Goal: Task Accomplishment & Management: Use online tool/utility

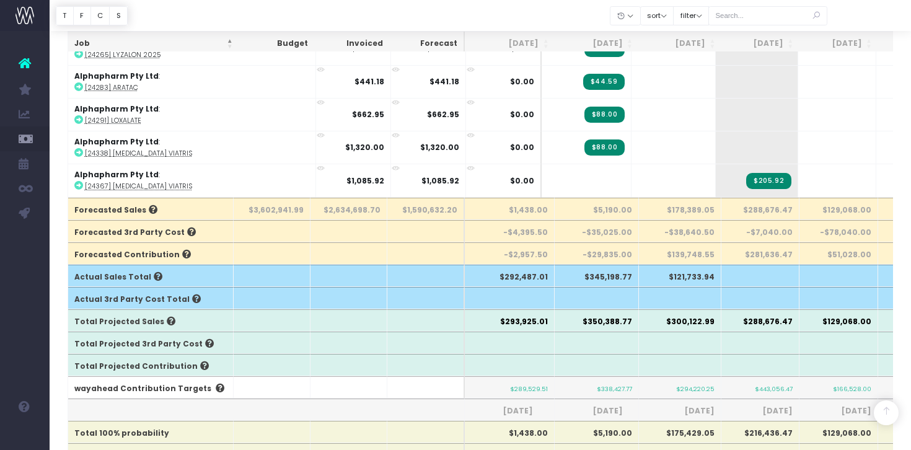
scroll to position [242, 0]
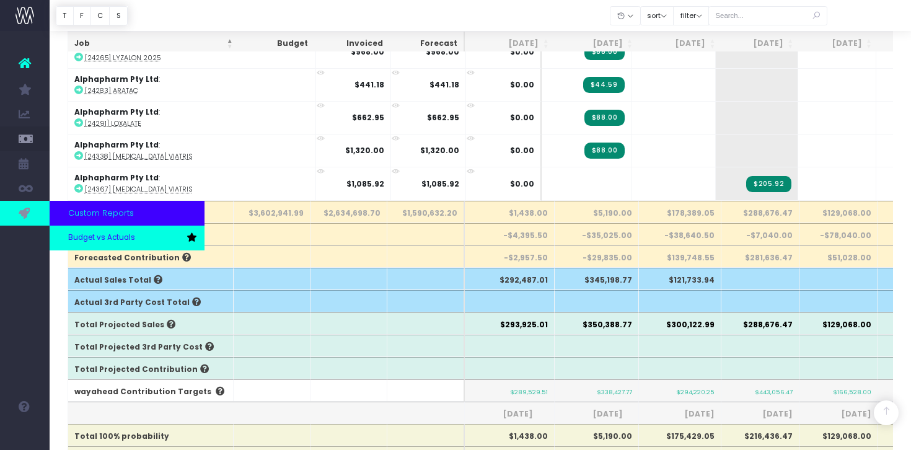
click at [86, 243] on link "Budget vs Actuals" at bounding box center [127, 238] width 155 height 25
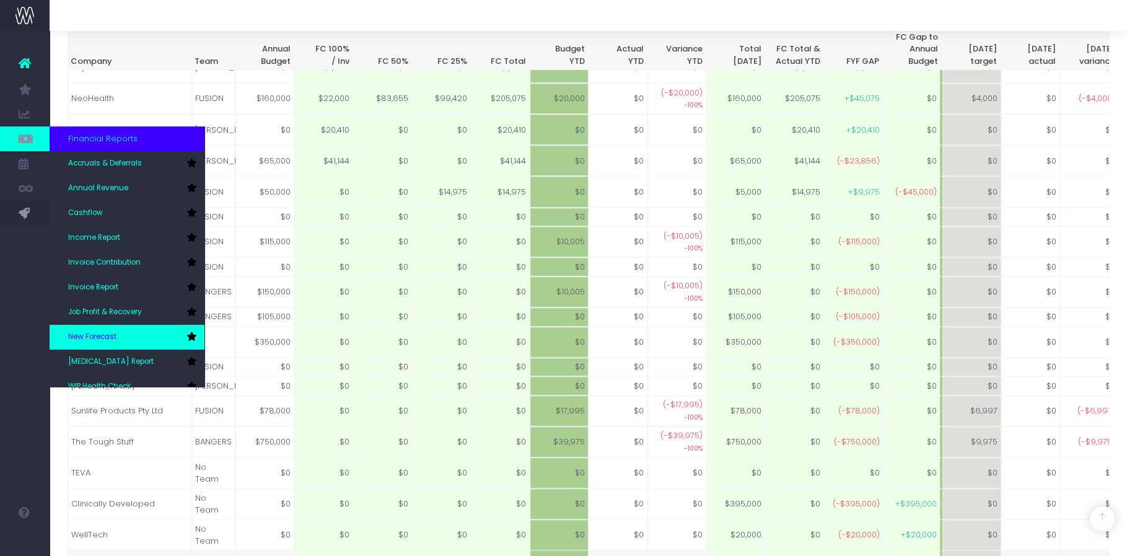
click at [102, 336] on span "New Forecast" at bounding box center [92, 337] width 48 height 11
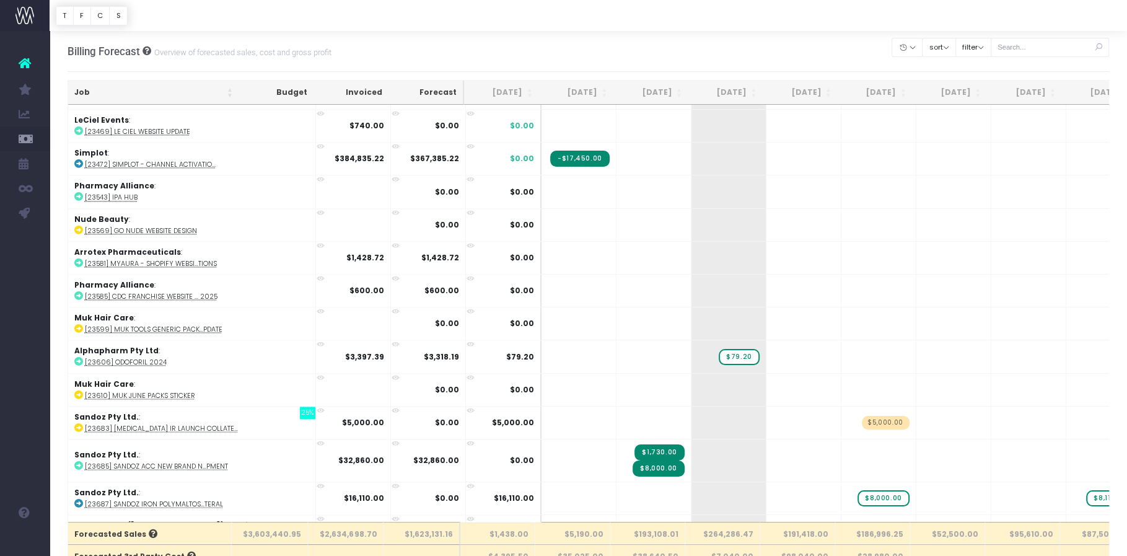
scroll to position [1590, 0]
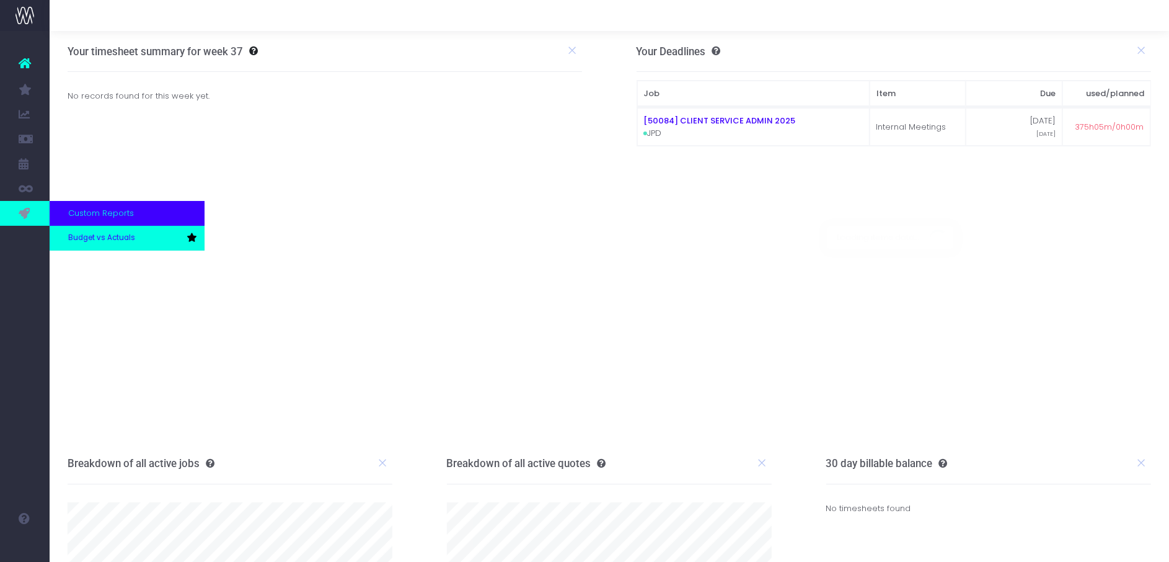
click at [66, 239] on link "Budget vs Actuals" at bounding box center [127, 238] width 155 height 25
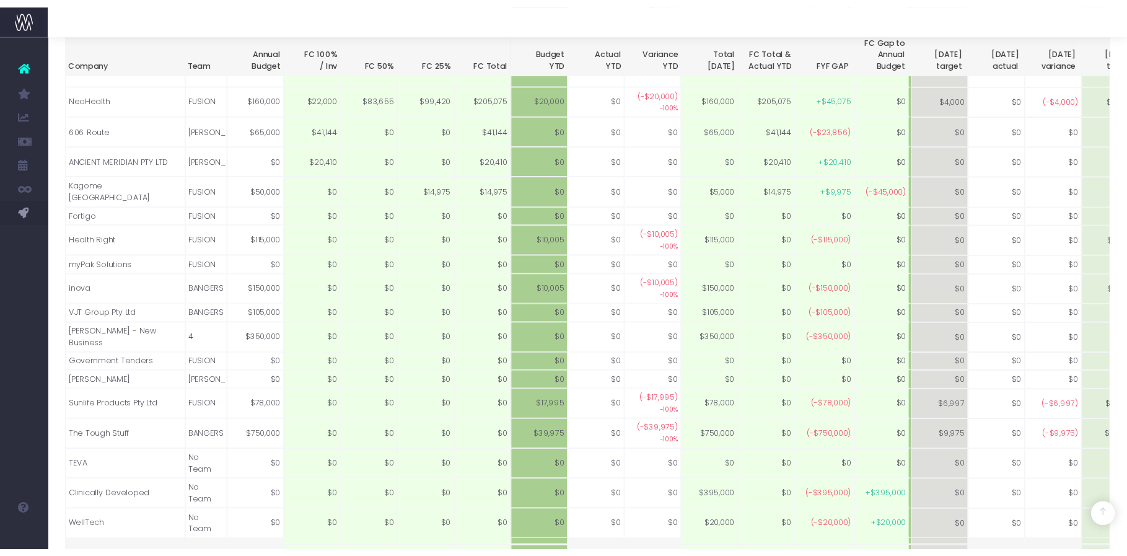
scroll to position [946, 0]
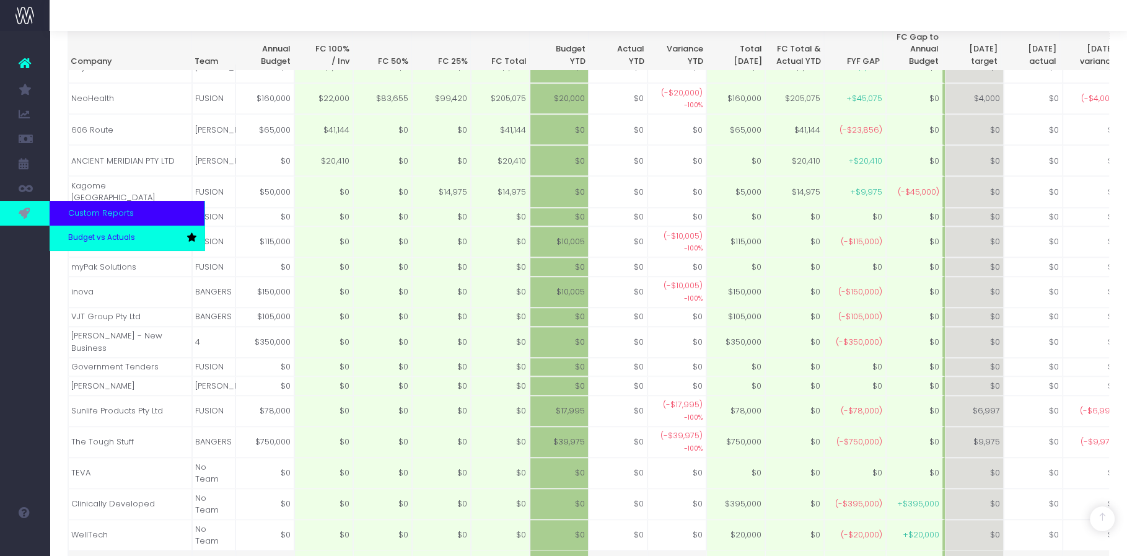
click at [92, 238] on span "Budget vs Actuals" at bounding box center [101, 237] width 67 height 11
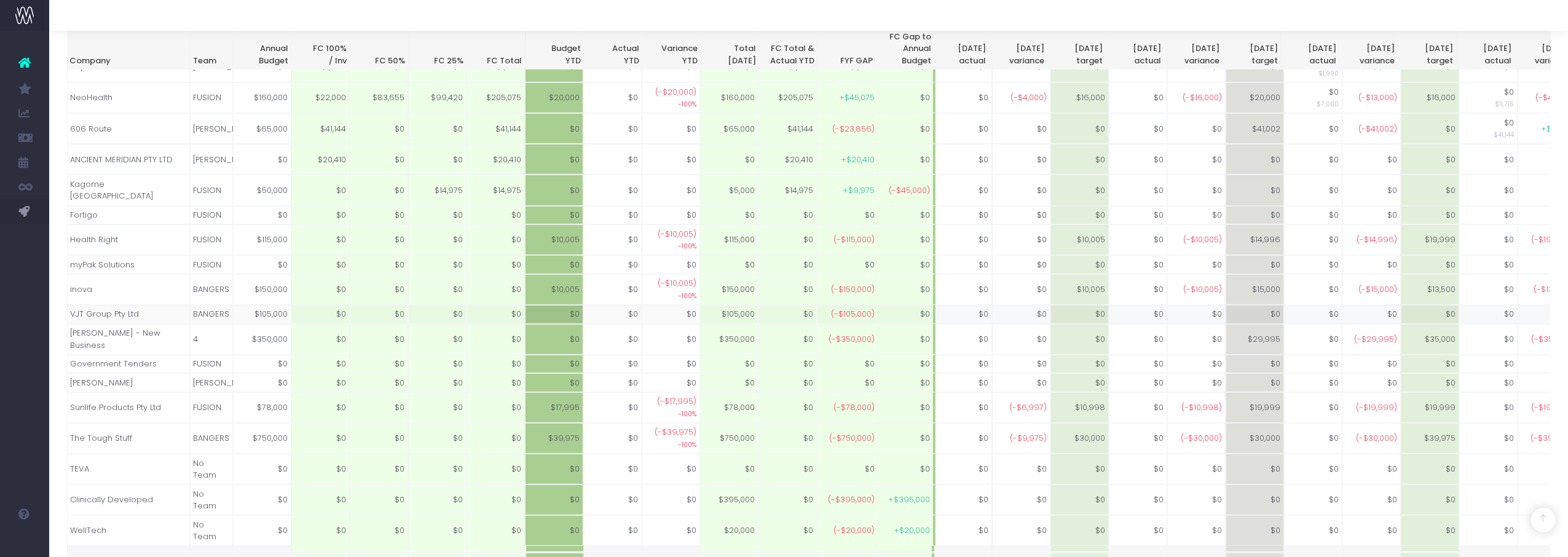
scroll to position [0, 84]
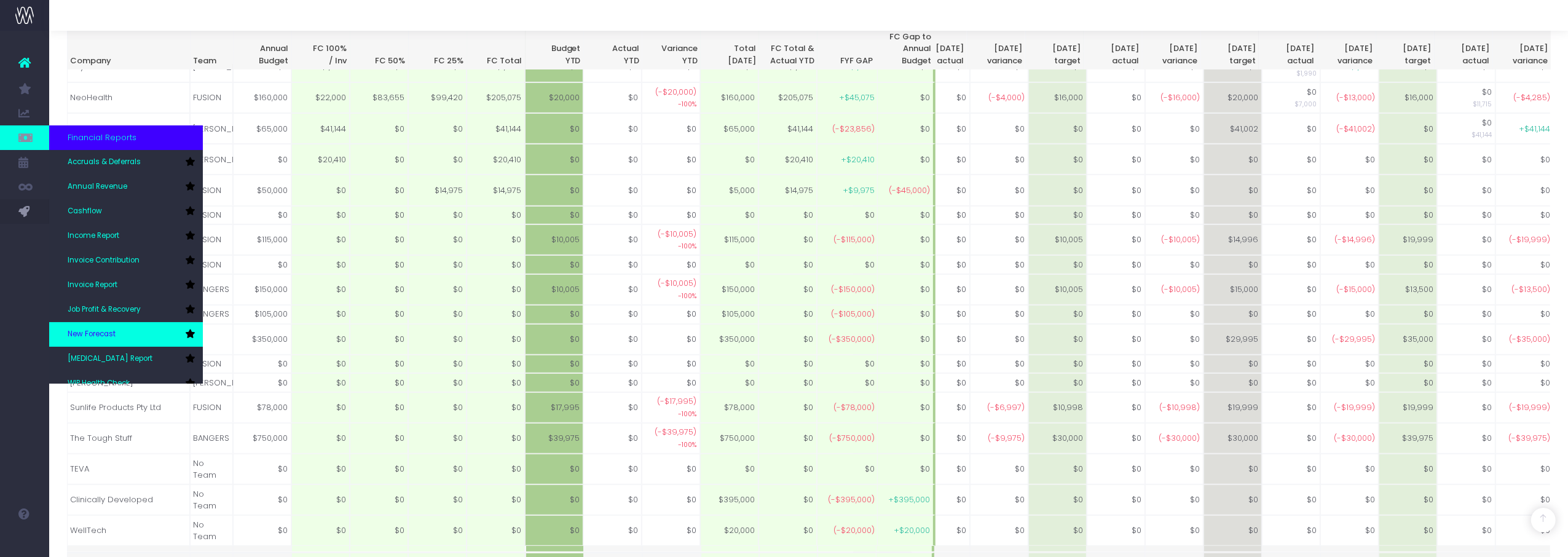
click at [133, 333] on link "New Forecast" at bounding box center [126, 334] width 154 height 25
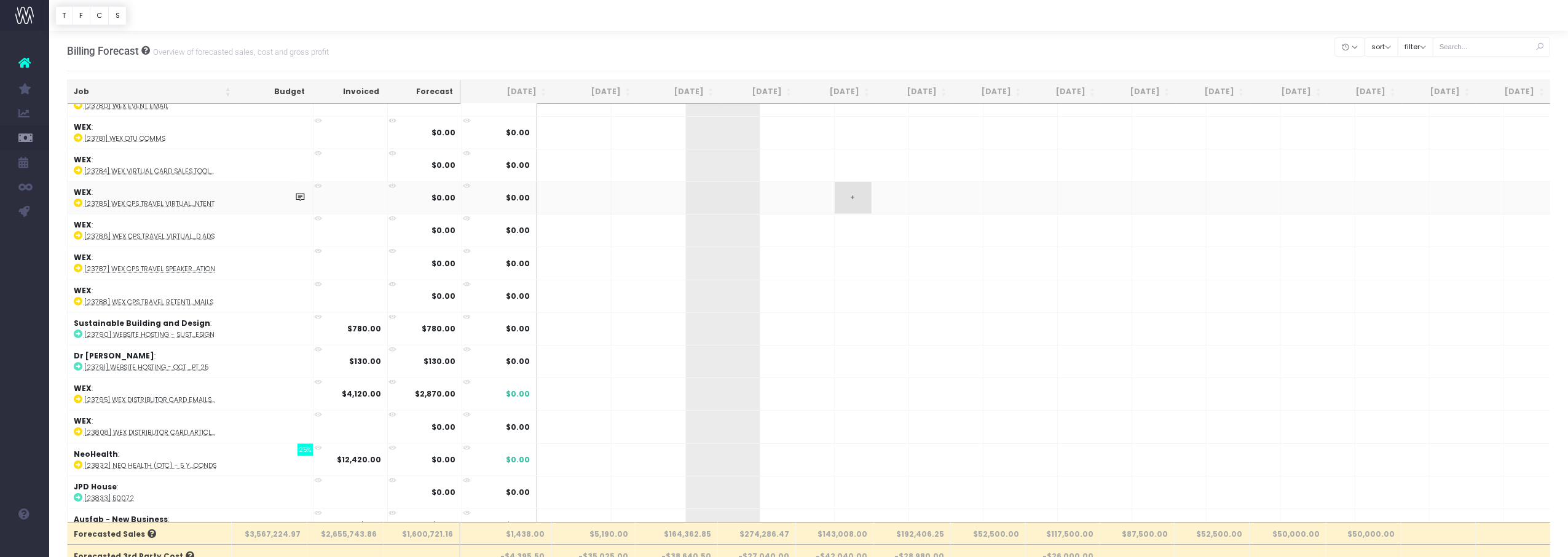
scroll to position [2633, 0]
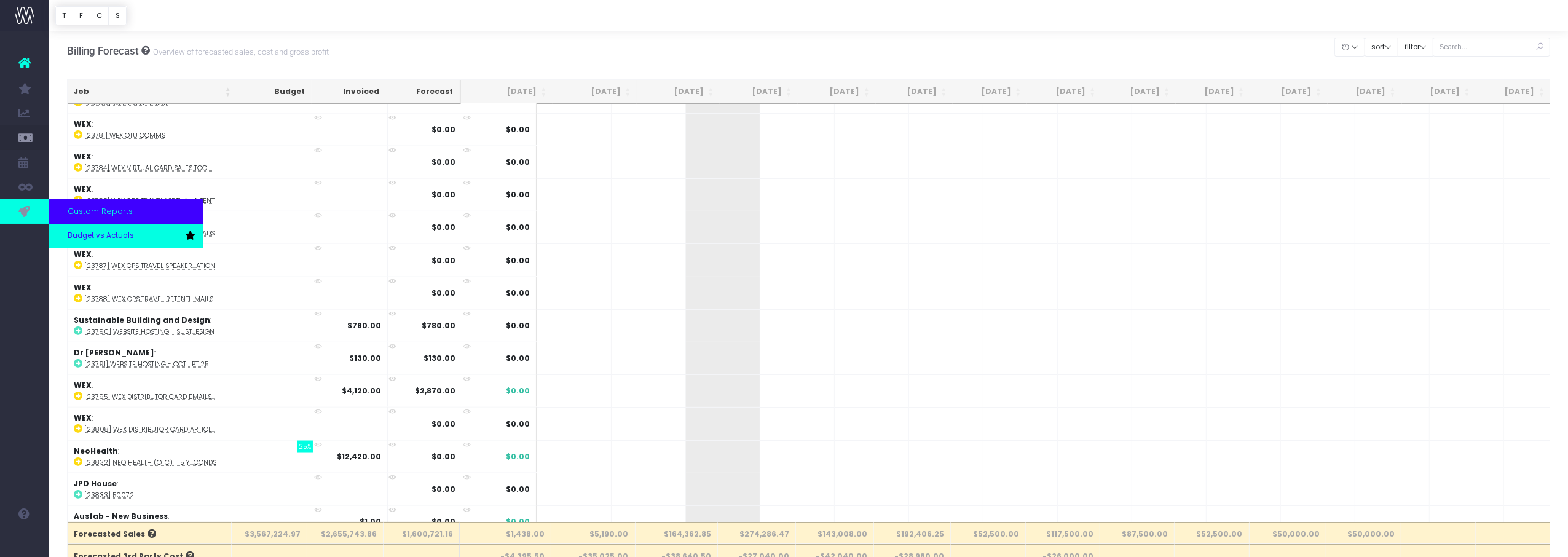
click at [77, 235] on span "Budget vs Actuals" at bounding box center [100, 235] width 66 height 11
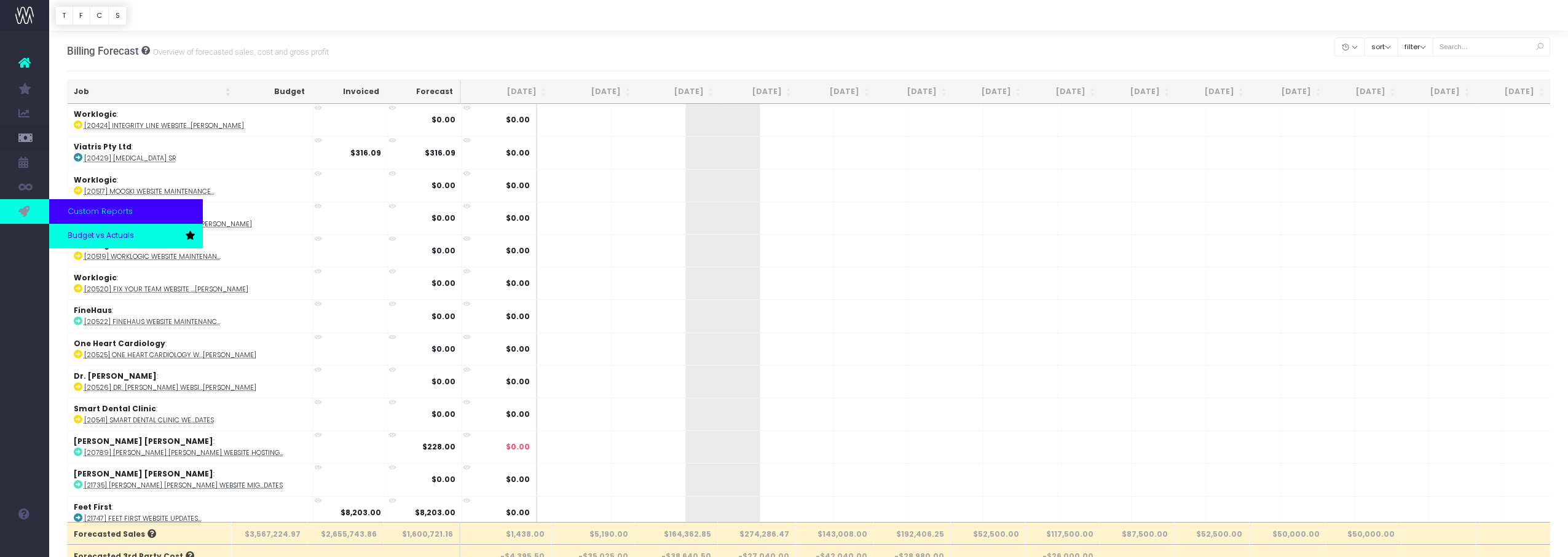
click at [80, 232] on span "Budget vs Actuals" at bounding box center [100, 235] width 66 height 11
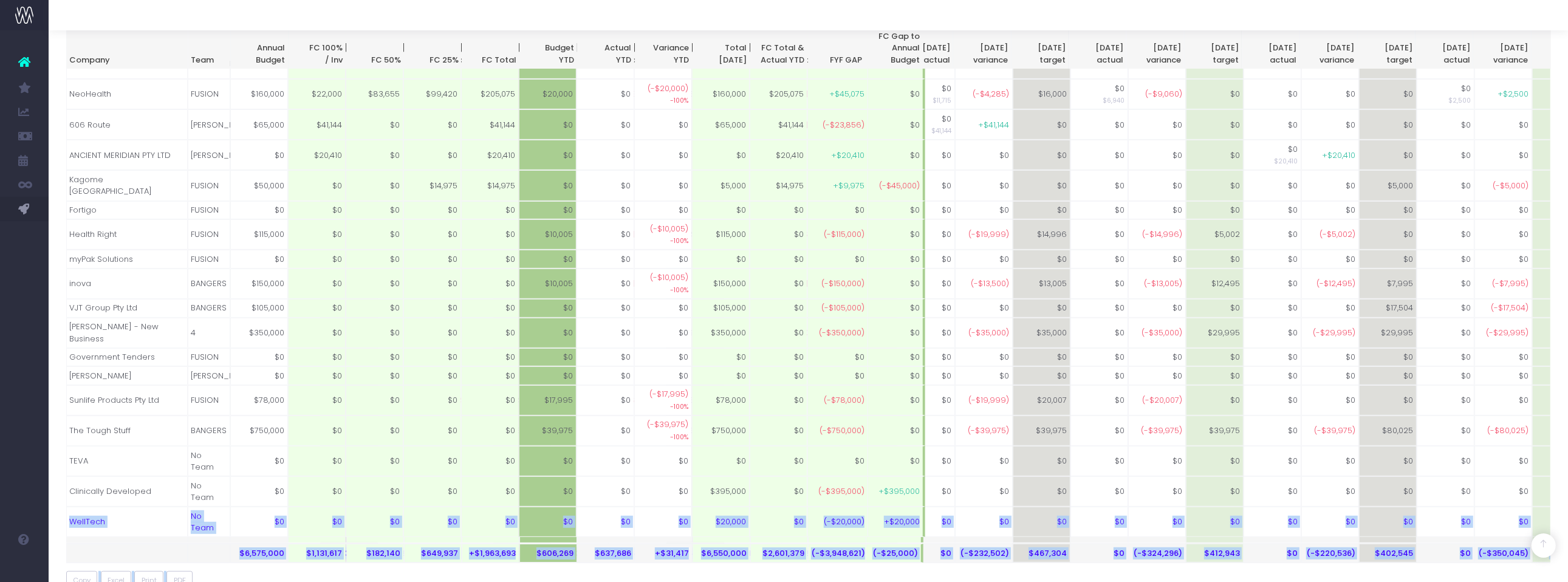
scroll to position [933, 0]
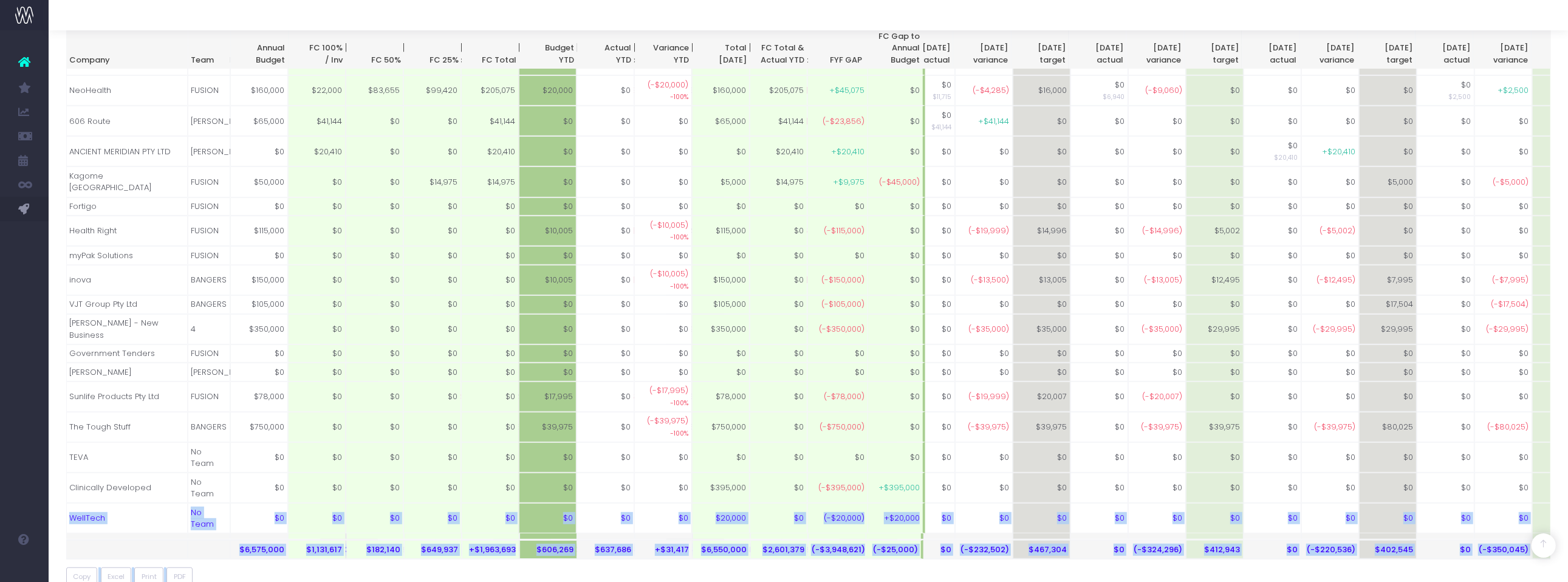
drag, startPoint x: 1560, startPoint y: 569, endPoint x: 1736, endPoint y: 861, distance: 340.9
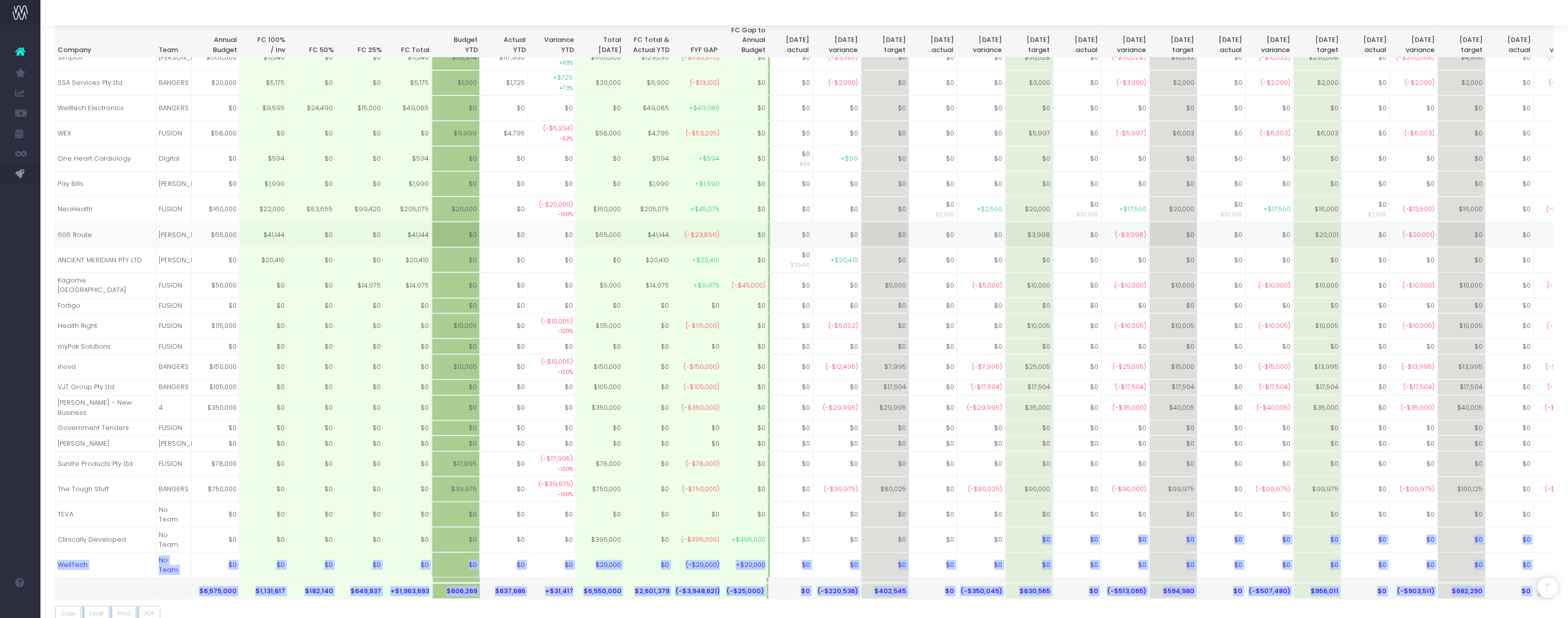
scroll to position [0, 863]
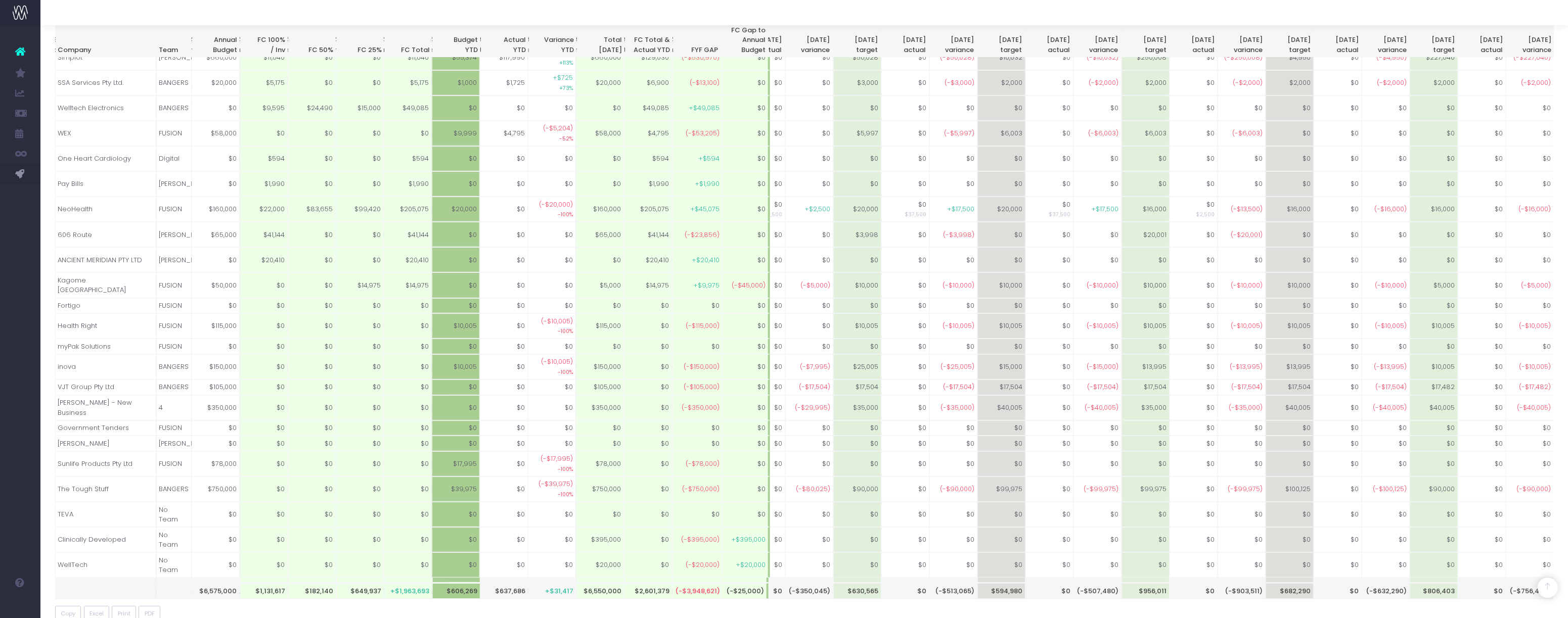
click at [586, 457] on div "By Client by Month By Quarter by Team Summary Till EOM Forecast Client Summary …" at bounding box center [804, 36] width 1527 height 1239
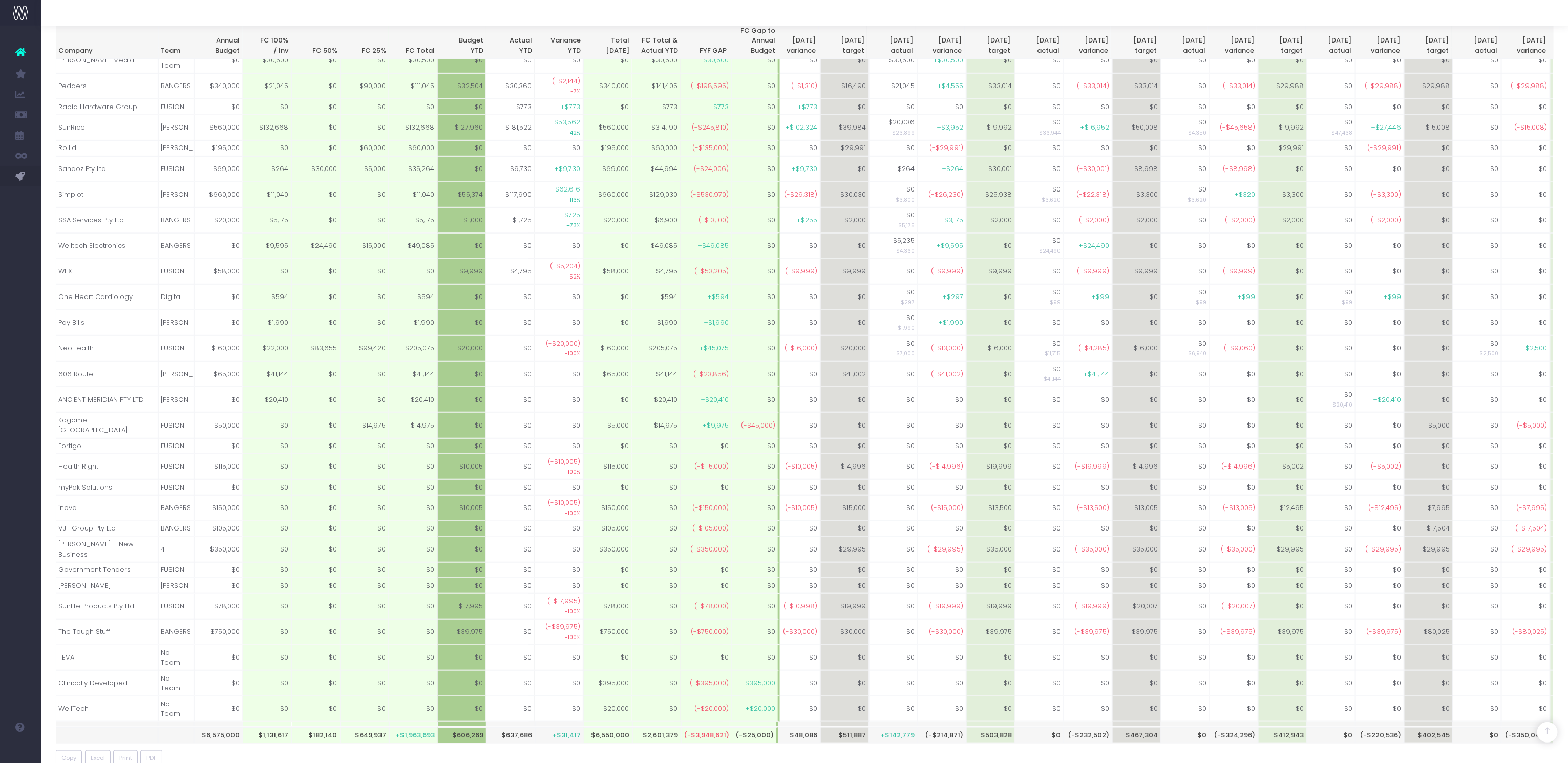
scroll to position [0, 264]
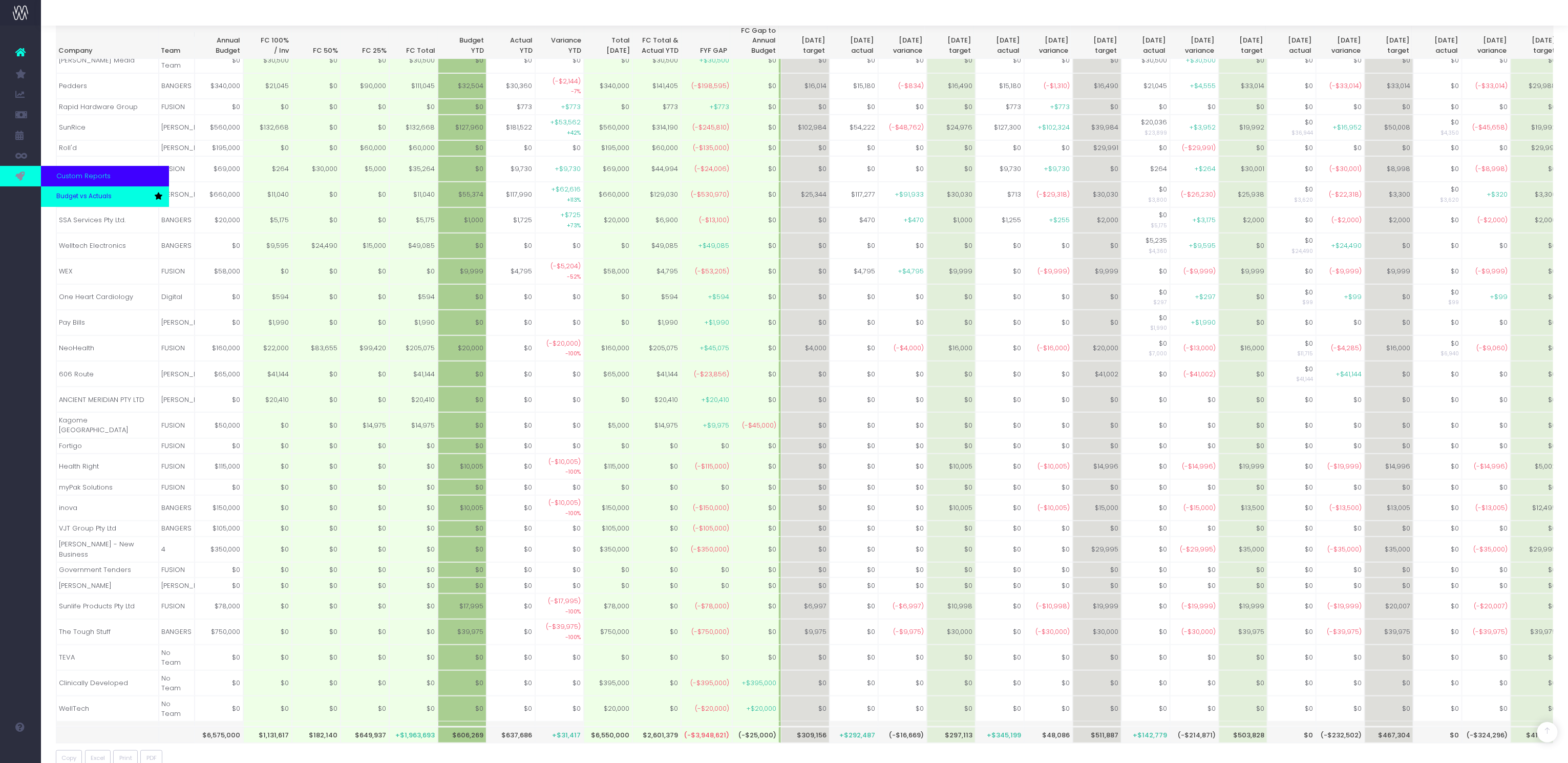
click at [56, 197] on span "Budget vs Actuals" at bounding box center [83, 196] width 55 height 9
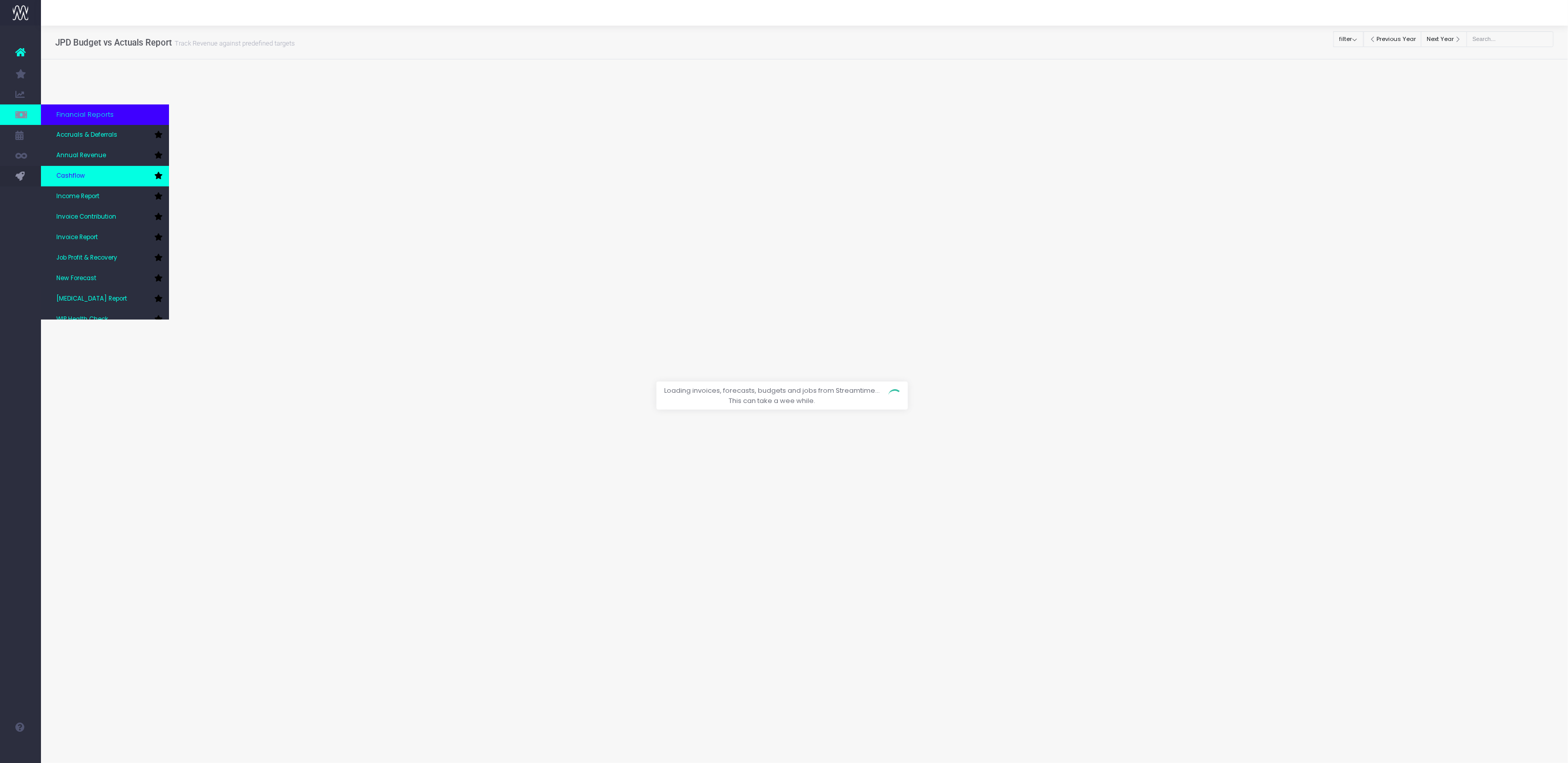
scroll to position [1, 0]
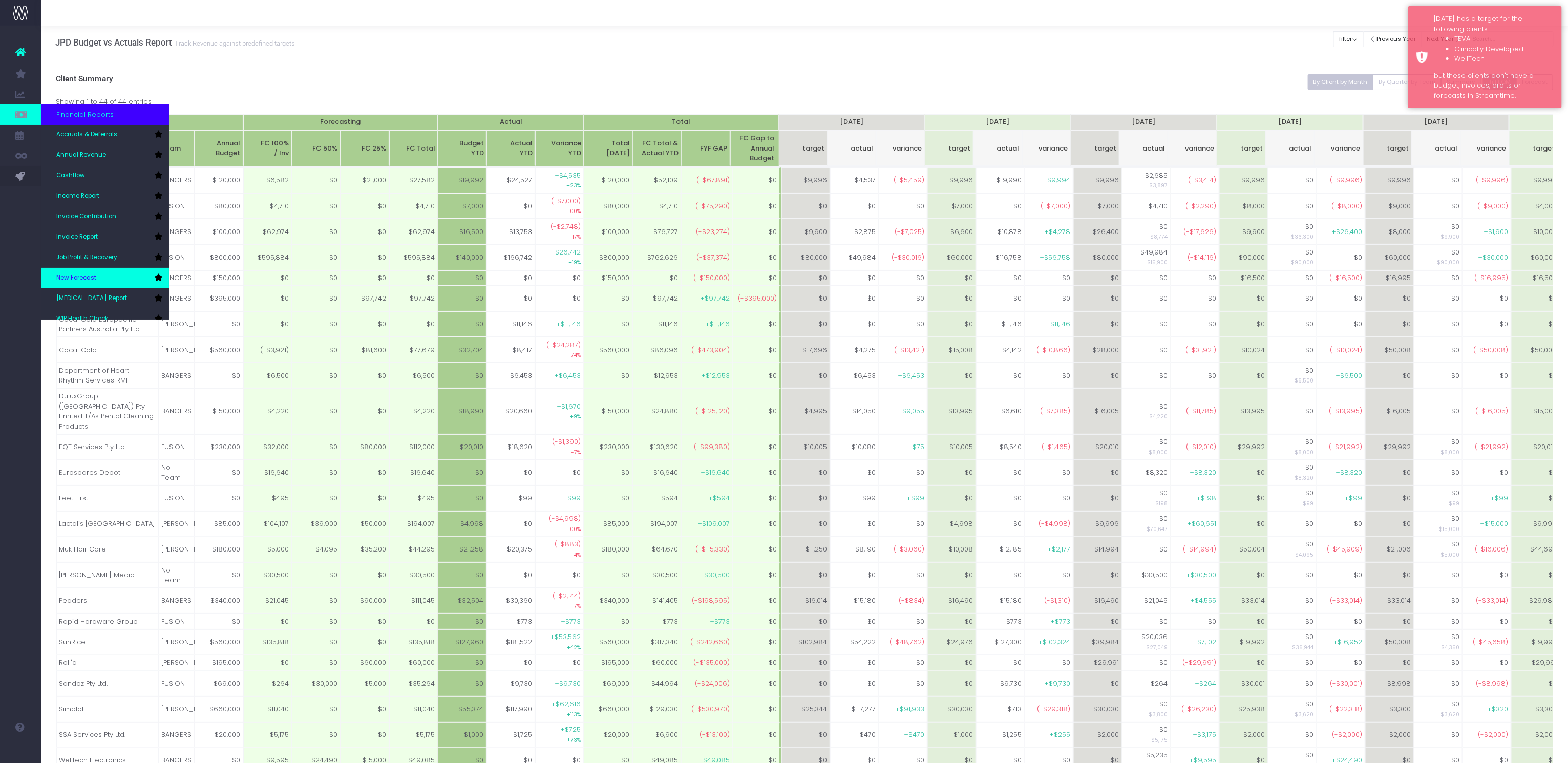
click at [86, 274] on span "New Forecast" at bounding box center [76, 277] width 40 height 9
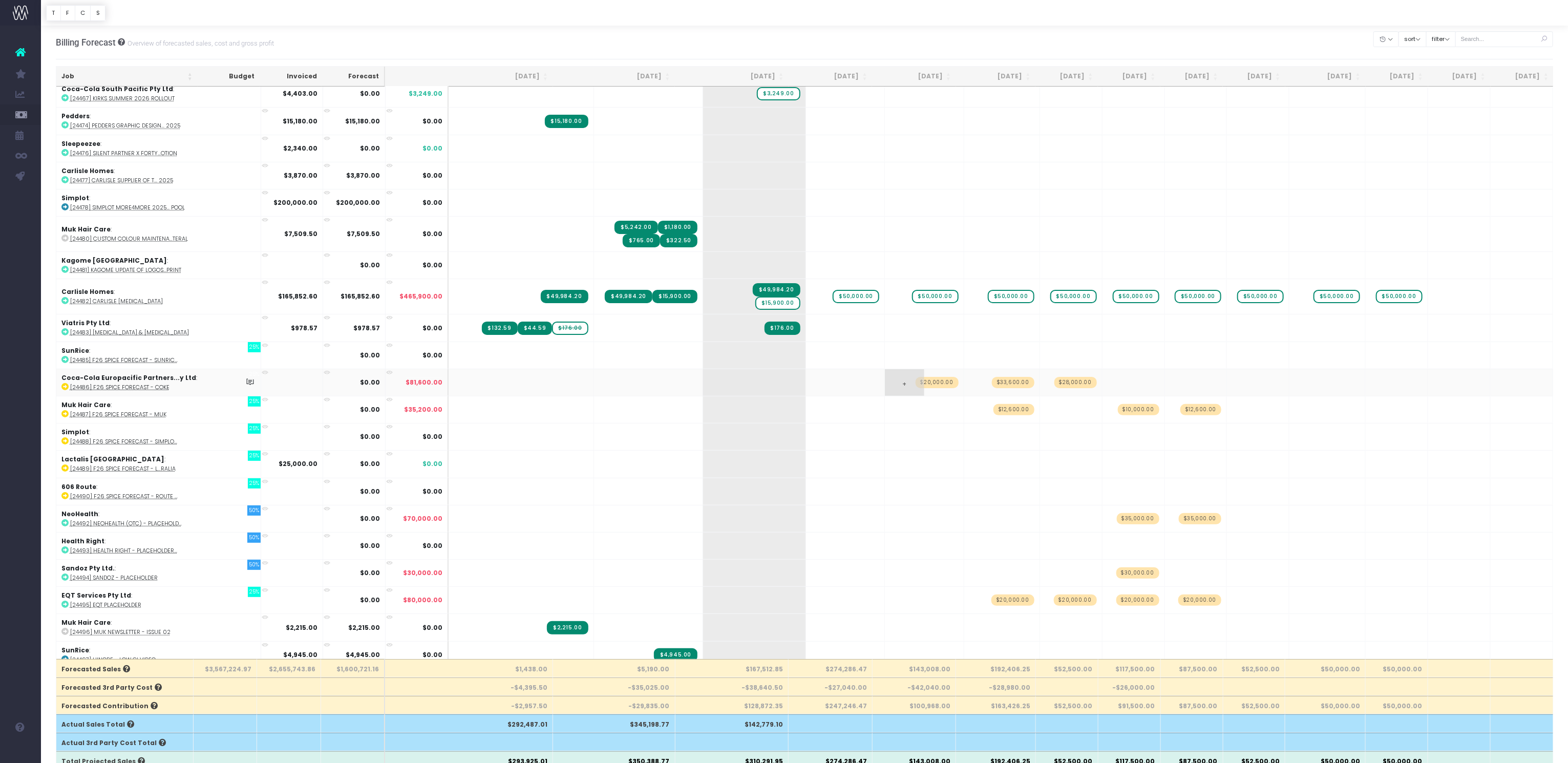
scroll to position [6296, 0]
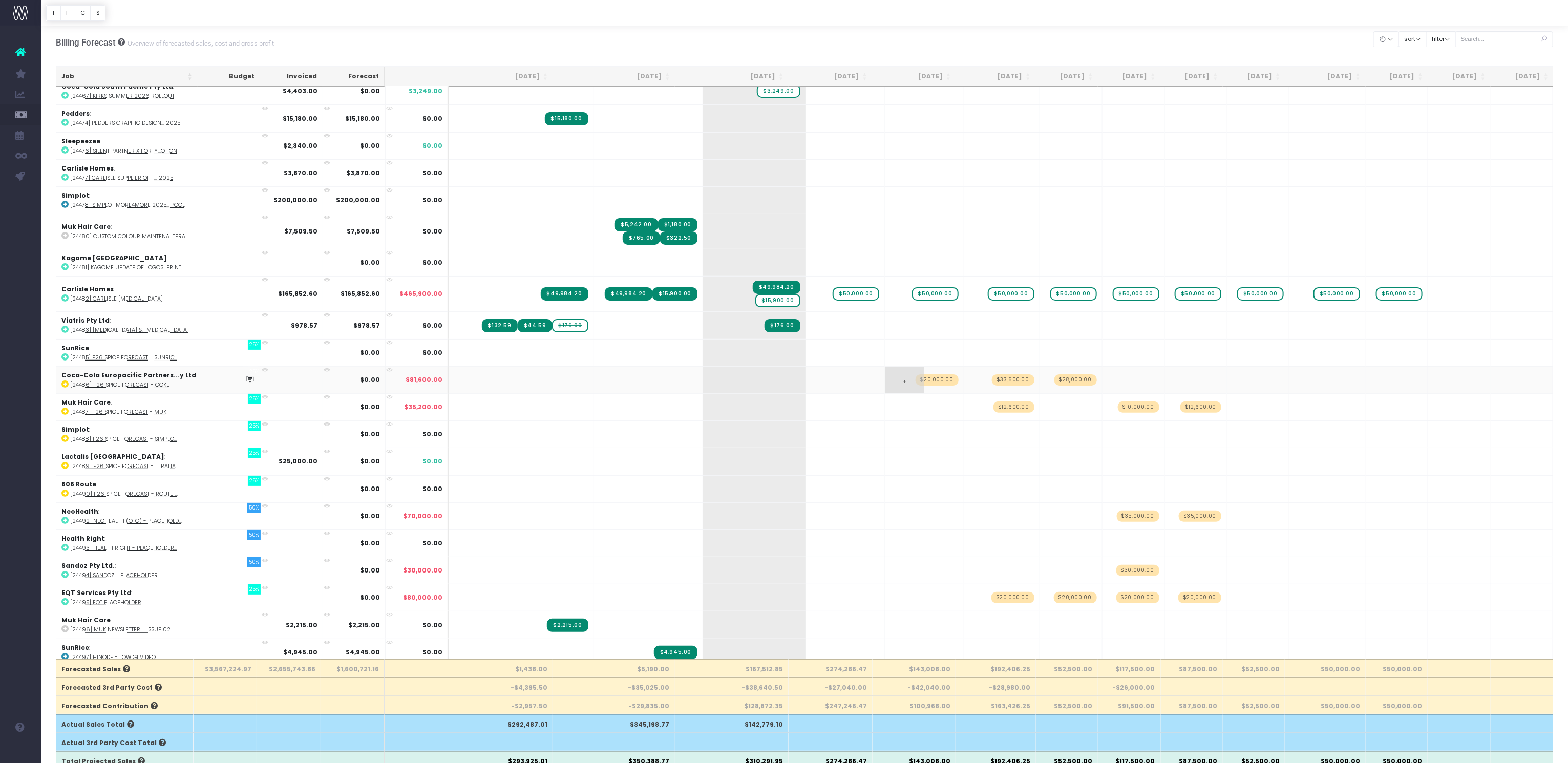
click at [921, 475] on td "+" at bounding box center [924, 488] width 79 height 27
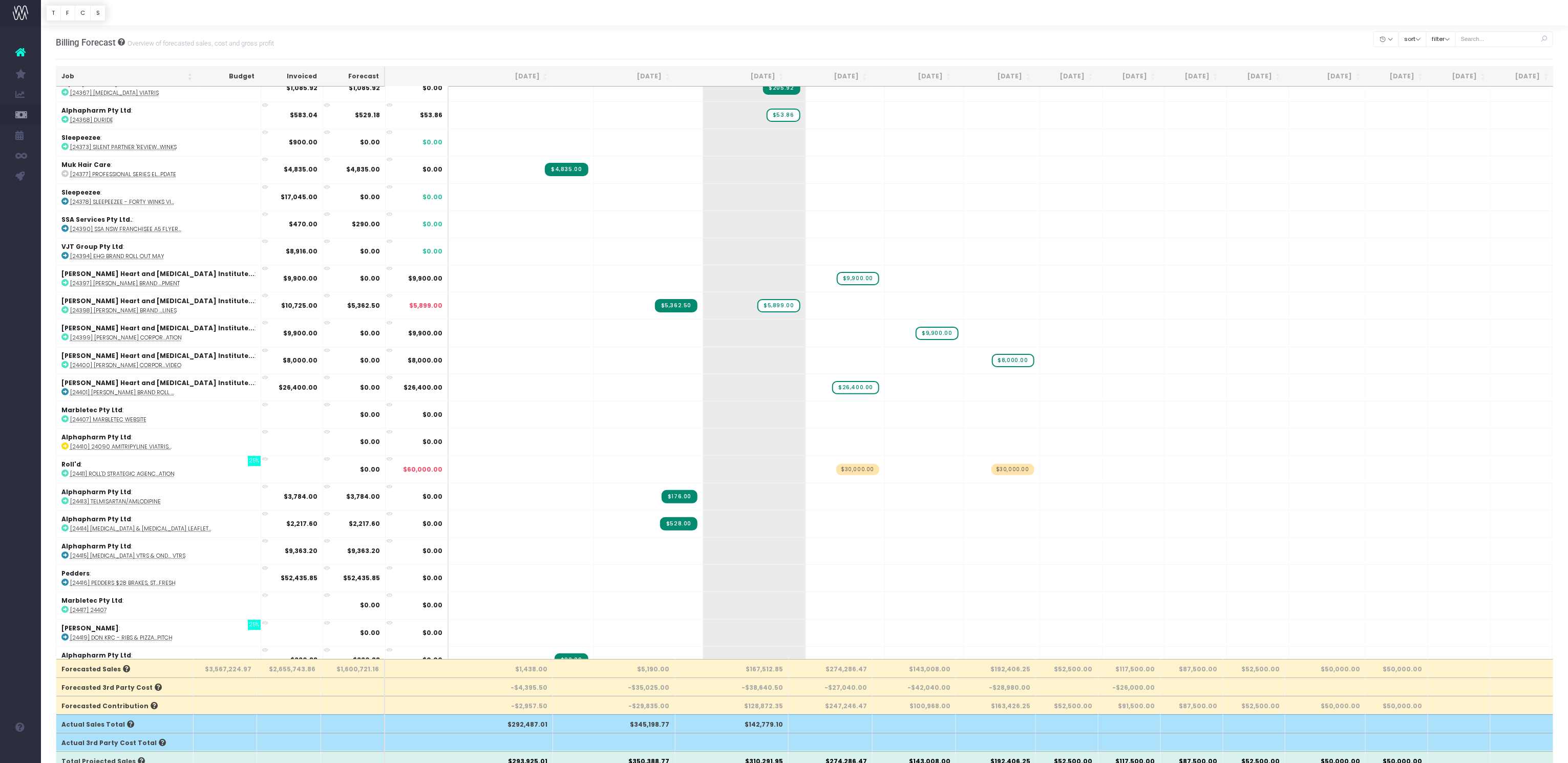
scroll to position [5171, 0]
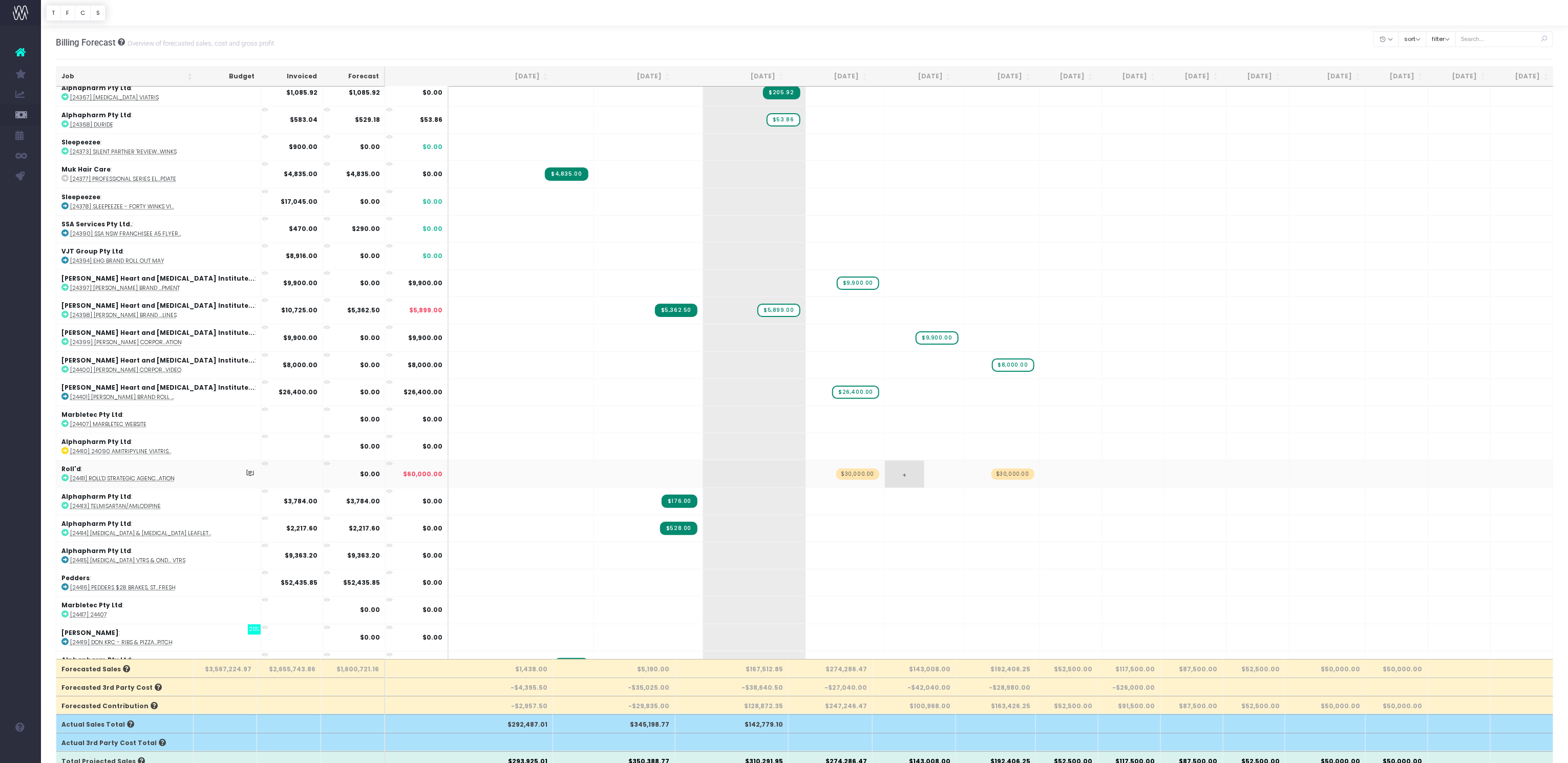
click at [896, 460] on span "+" at bounding box center [905, 473] width 40 height 26
type input "2000"
click at [913, 428] on body "Oh my... this is bad. wayahead wasn't able to load this page. Please contact su…" at bounding box center [784, 382] width 1568 height 763
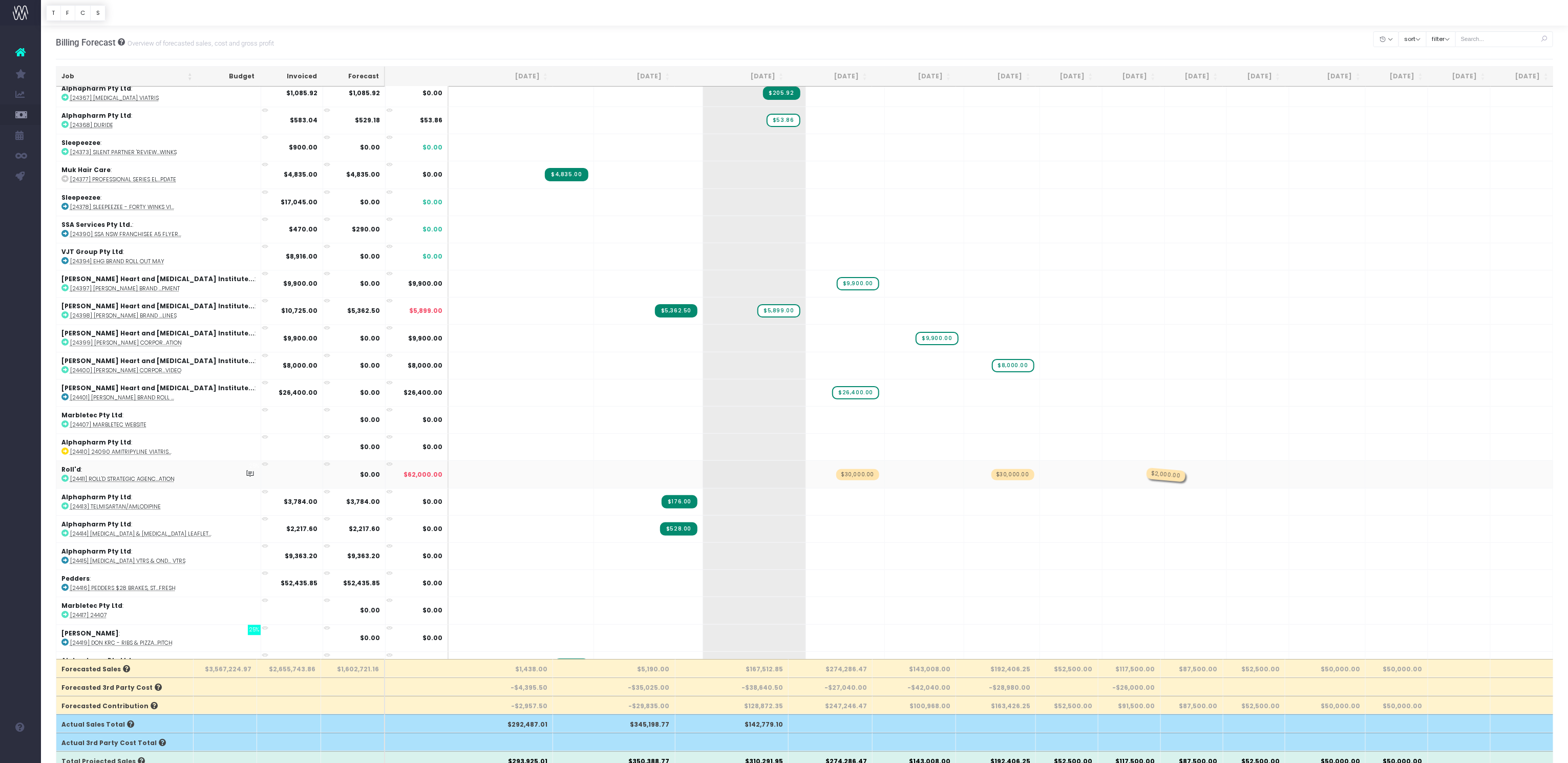
drag, startPoint x: 926, startPoint y: 449, endPoint x: 1097, endPoint y: 453, distance: 171.0
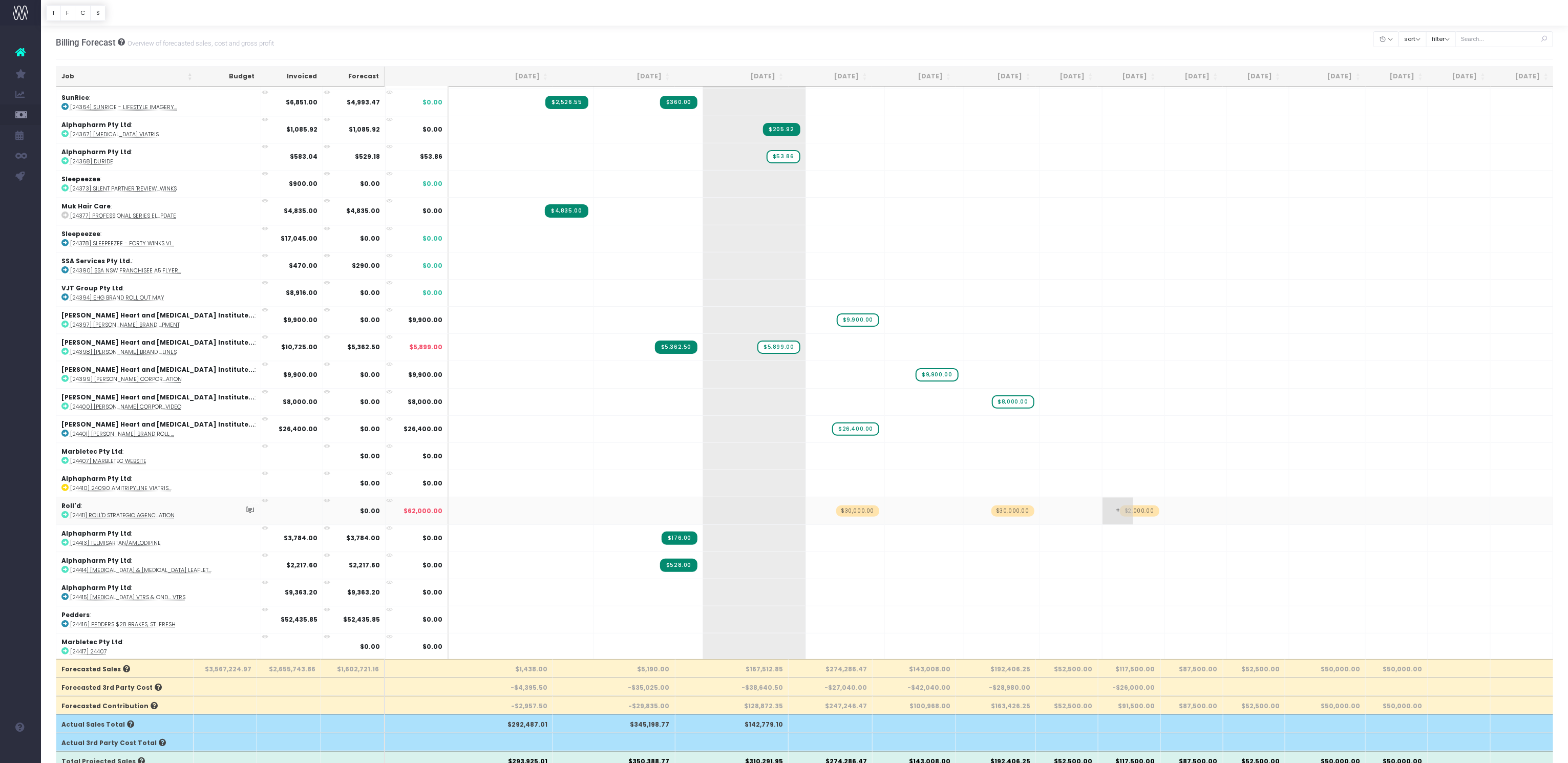
click at [1132, 505] on span "$2,000.00" at bounding box center [1139, 511] width 39 height 12
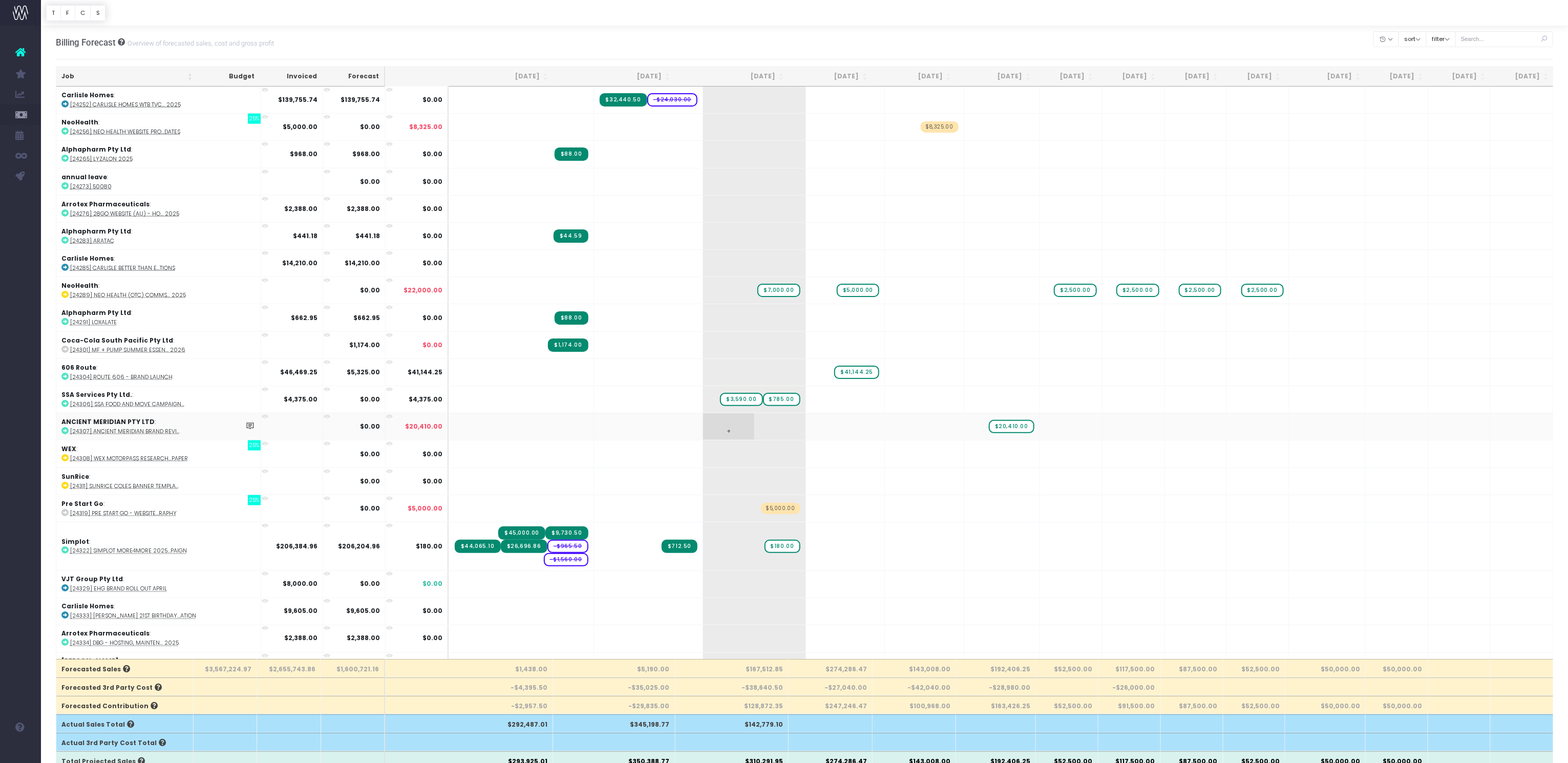
scroll to position [4235, 0]
click at [770, 503] on span "$5,000.00" at bounding box center [780, 509] width 39 height 12
type input "1990"
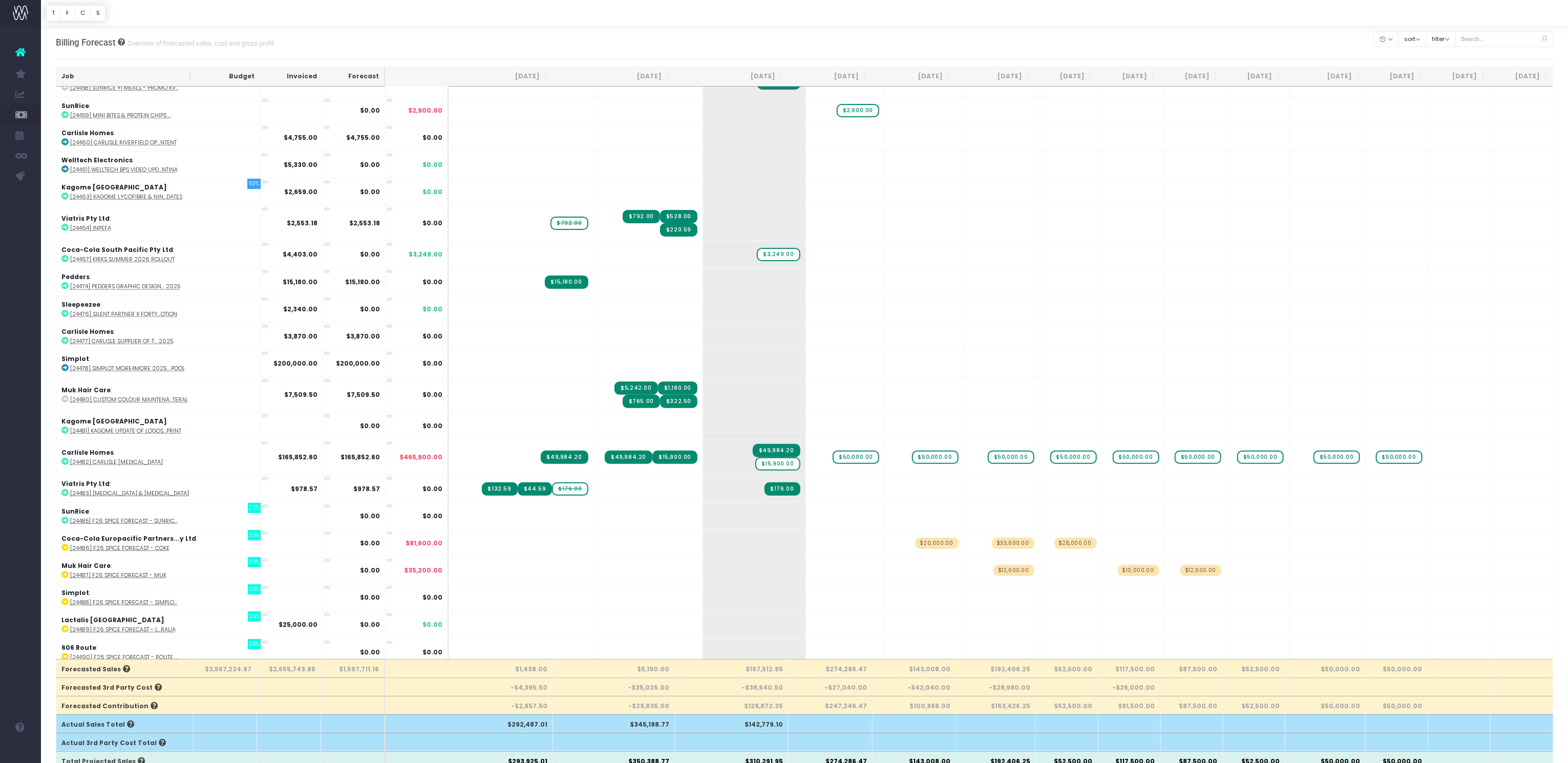
scroll to position [6140, 0]
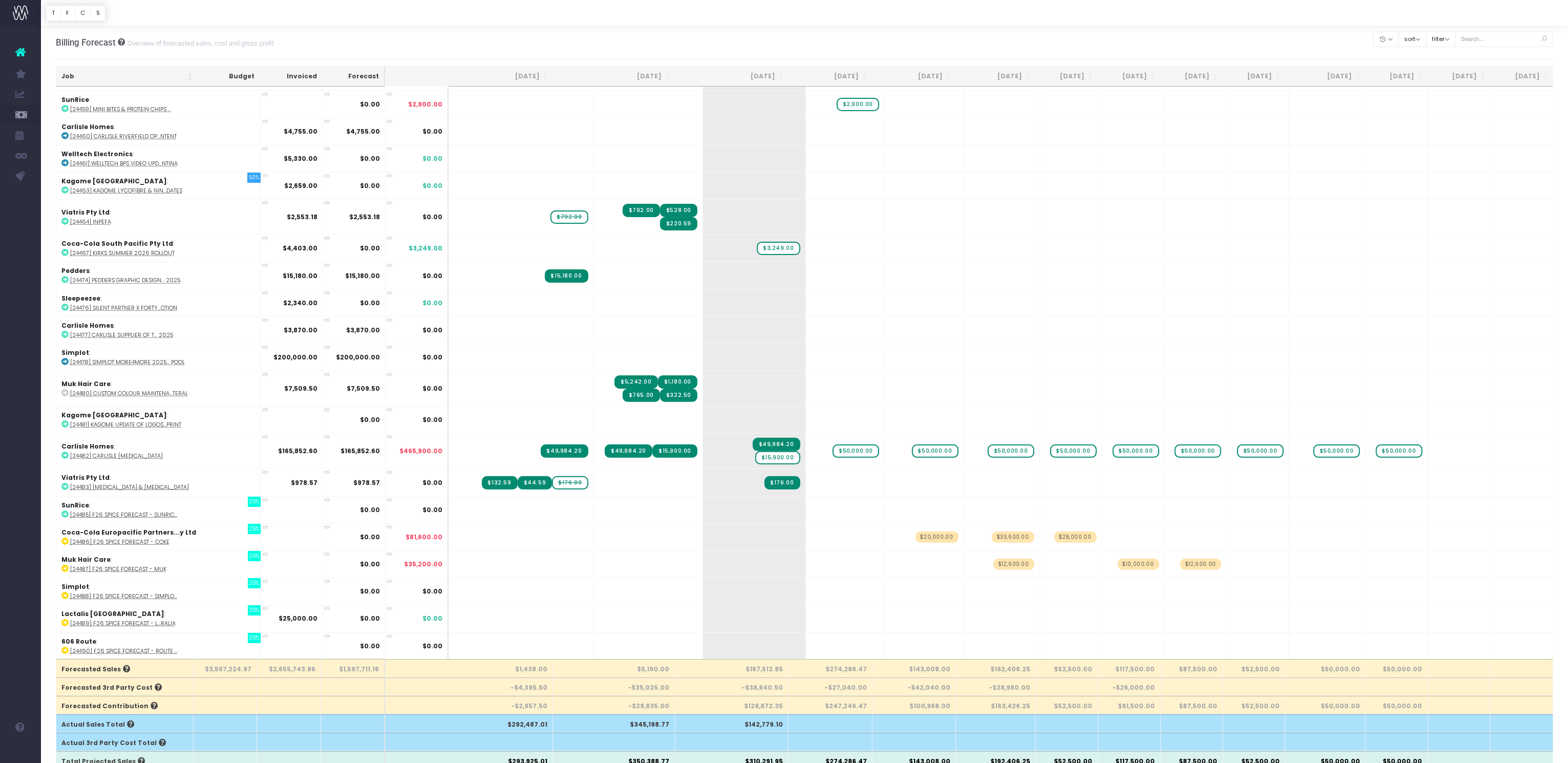
click at [181, 78] on th "Job" at bounding box center [126, 77] width 141 height 20
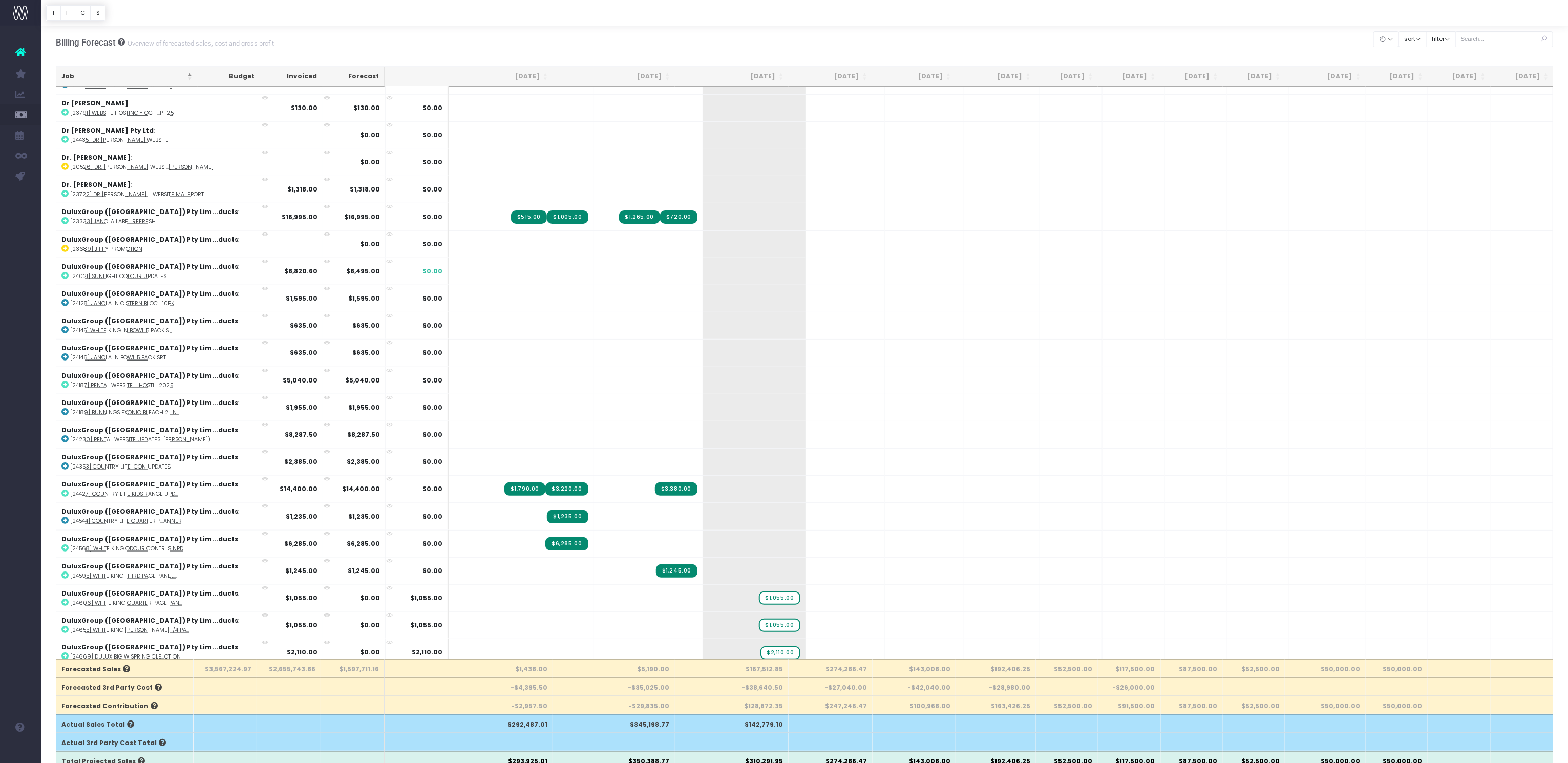
scroll to position [4141, 0]
click at [1456, 40] on button "filter" at bounding box center [1441, 39] width 30 height 16
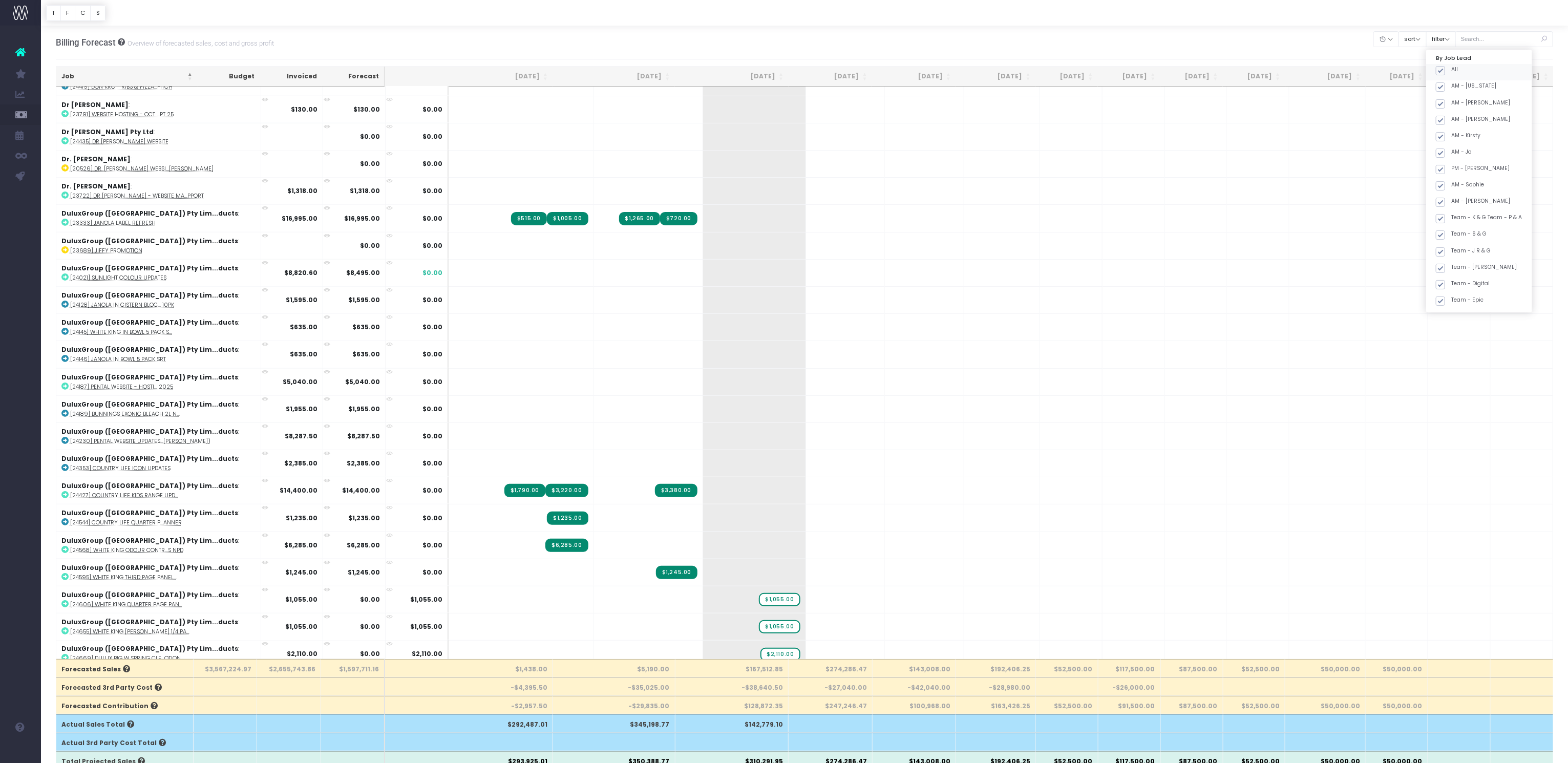
click at [1445, 71] on span at bounding box center [1440, 70] width 9 height 9
click at [1452, 71] on input "All" at bounding box center [1455, 69] width 7 height 7
checkbox input "false"
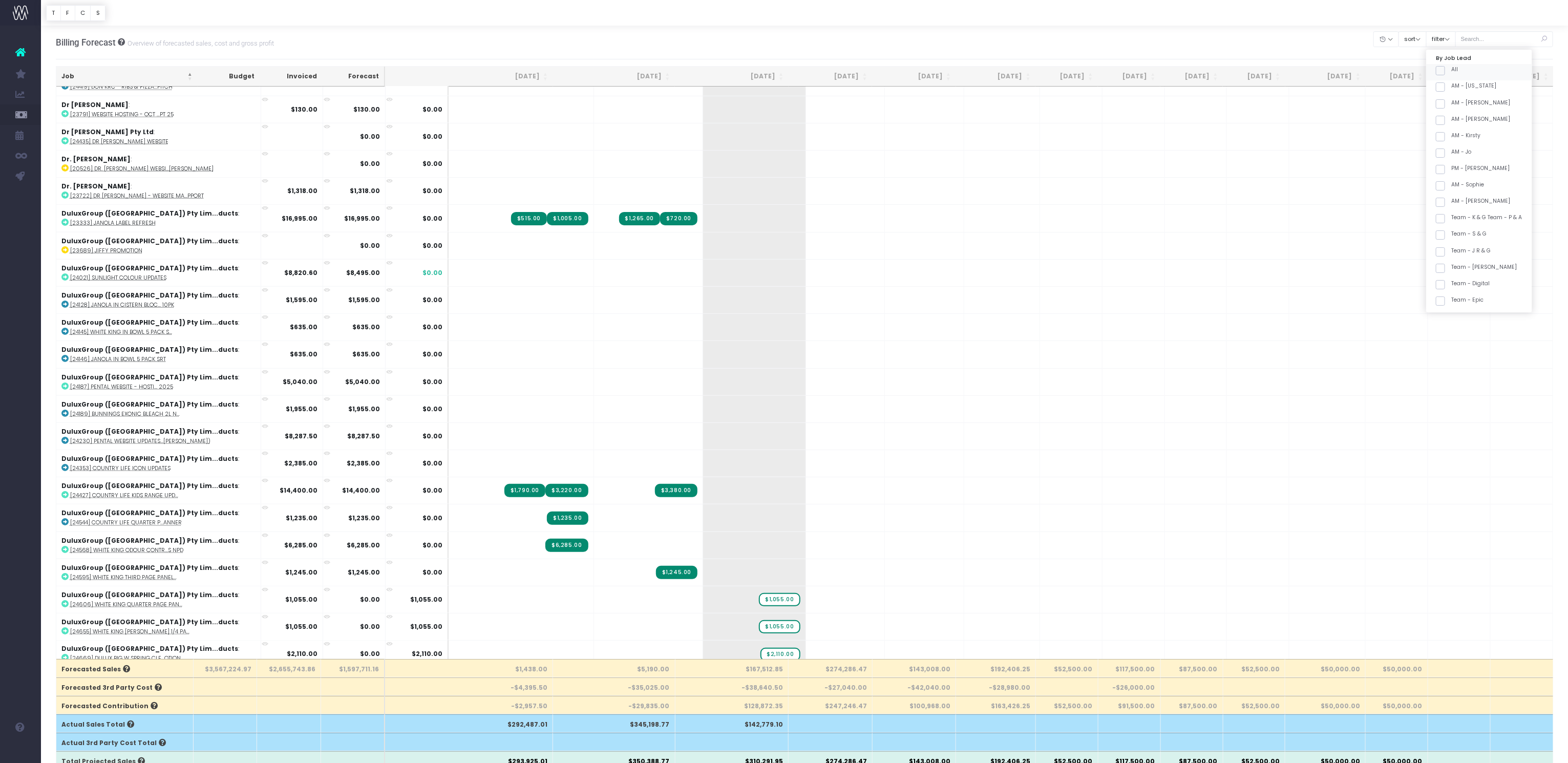
checkbox input "false"
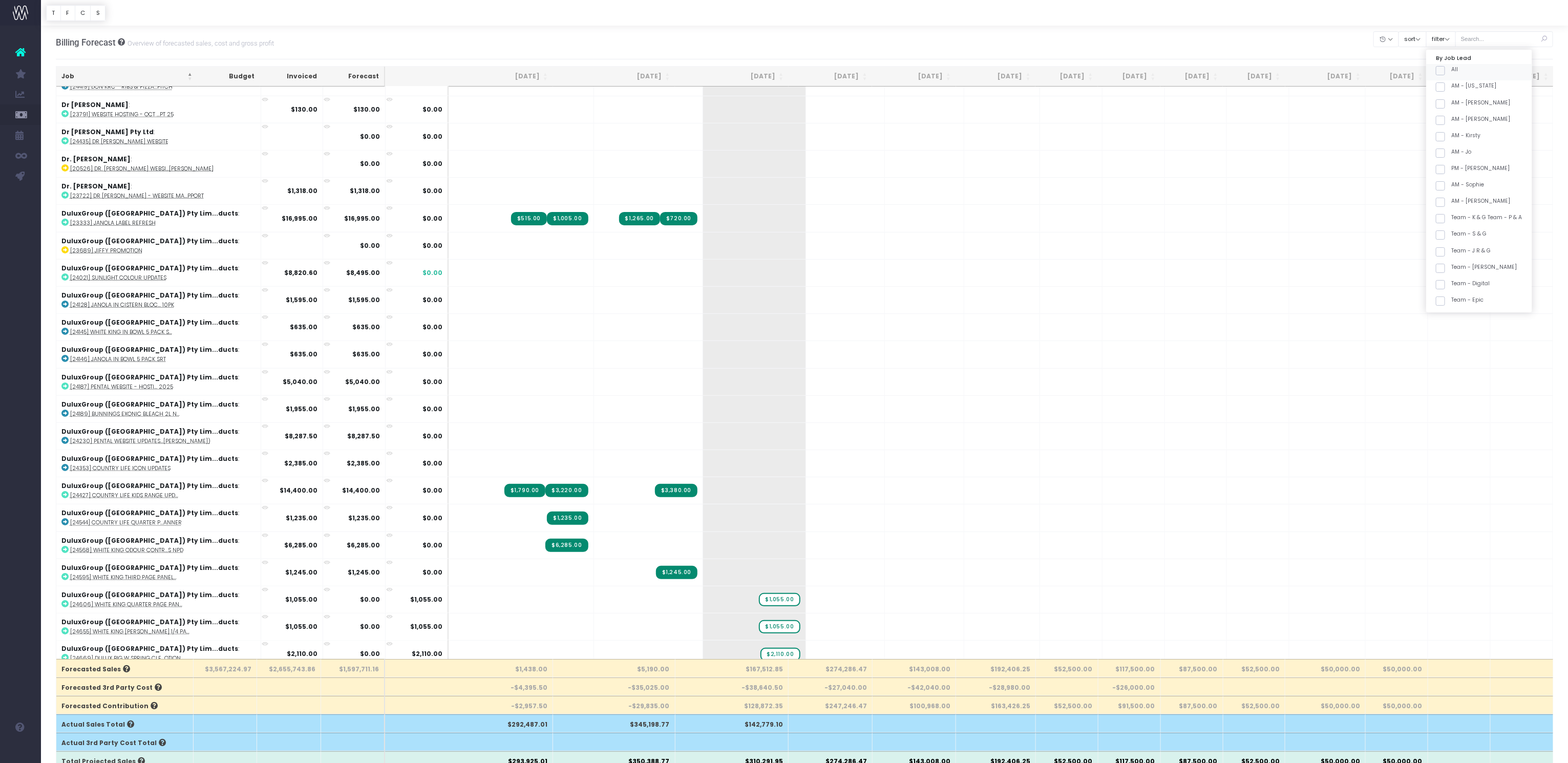
checkbox input "false"
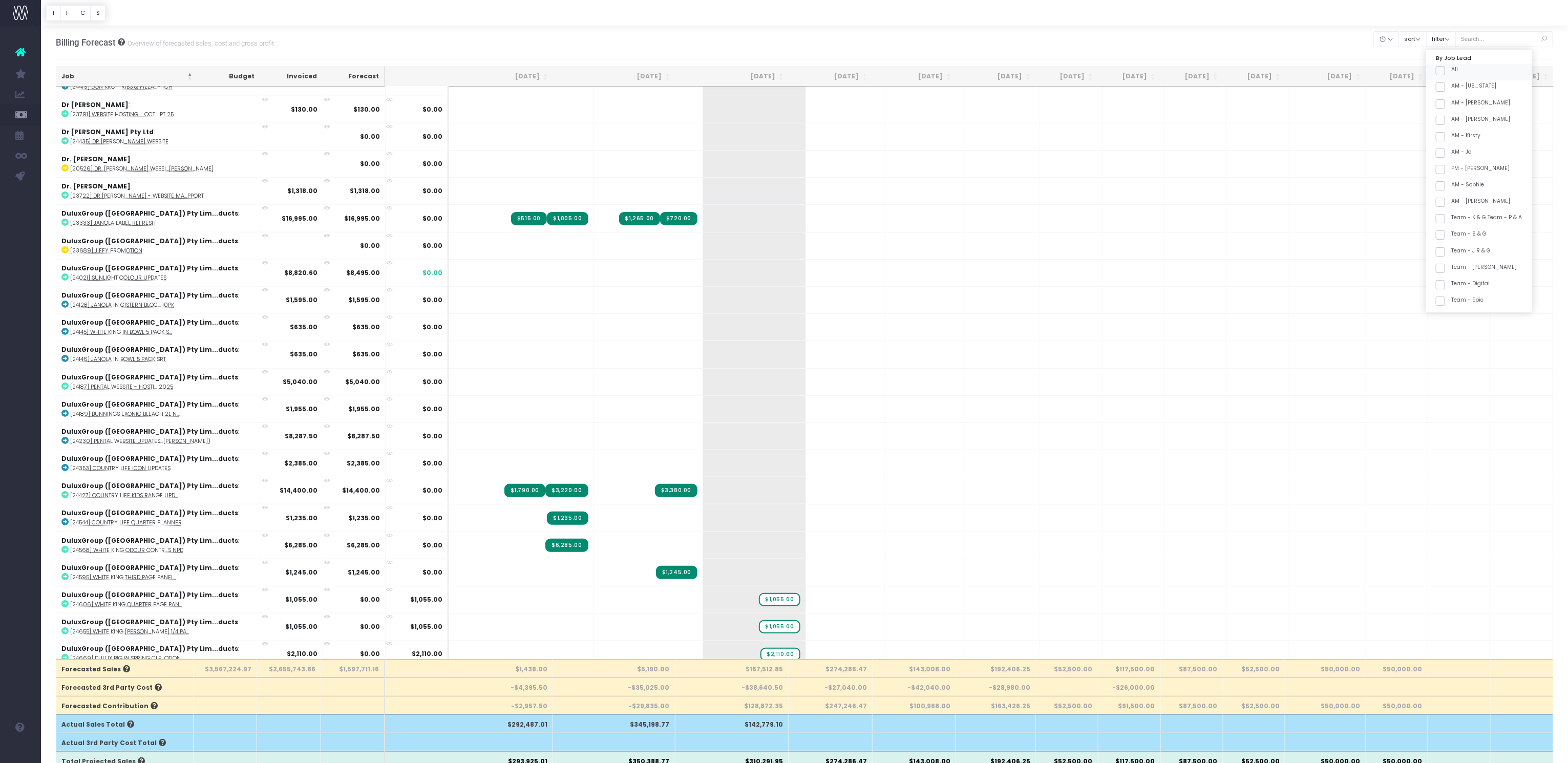
checkbox input "false"
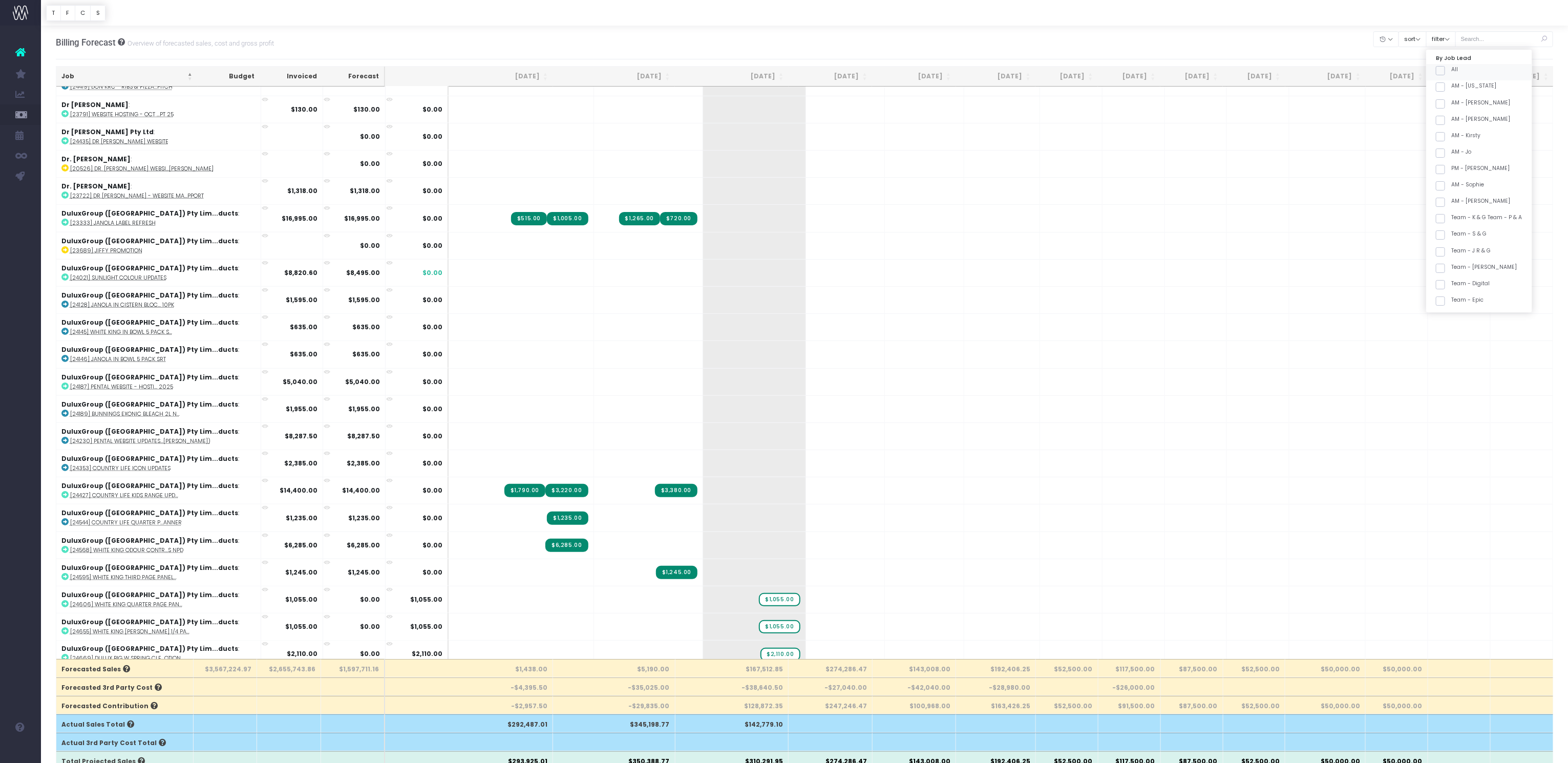
checkbox input "false"
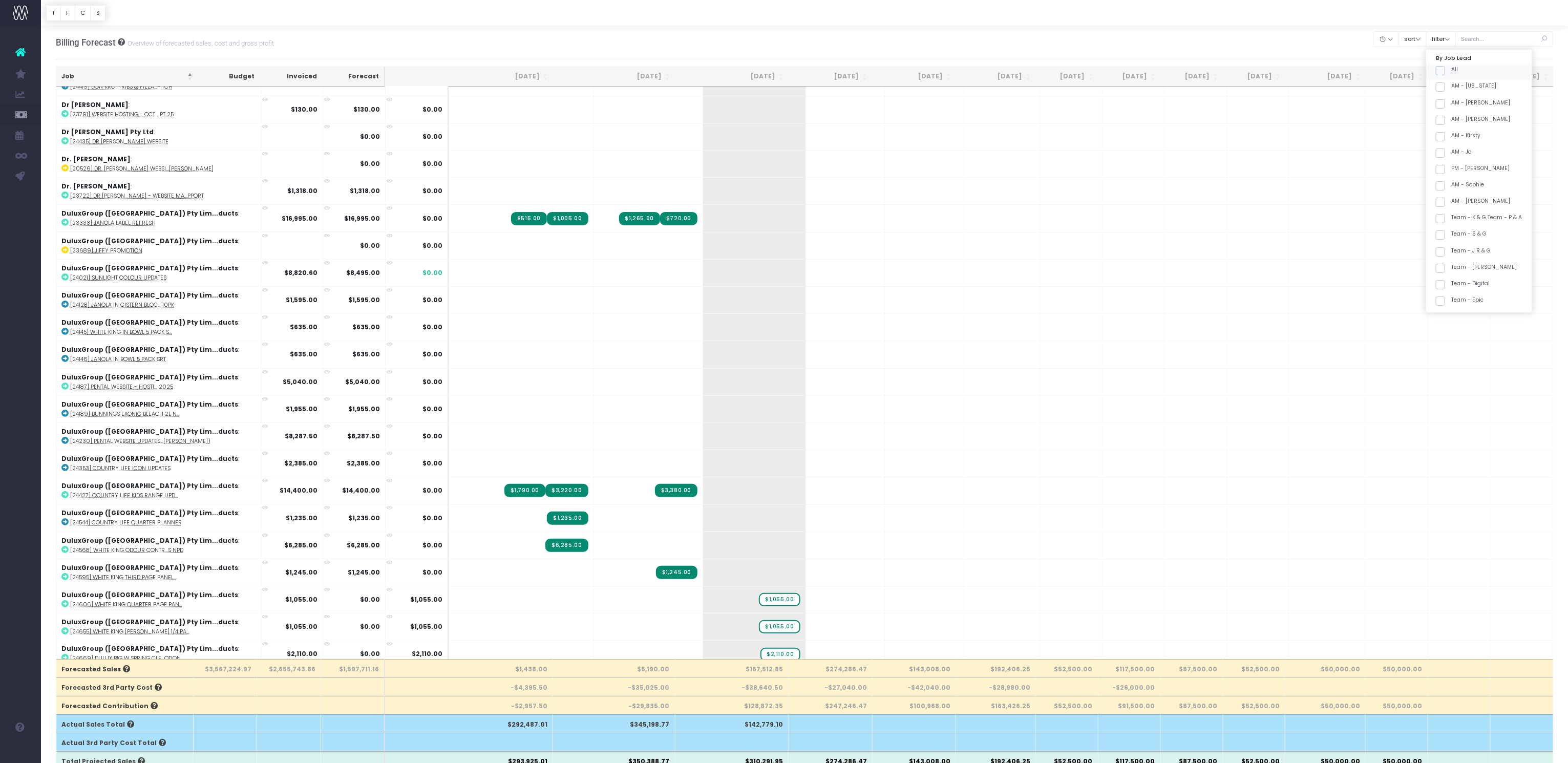
checkbox input "false"
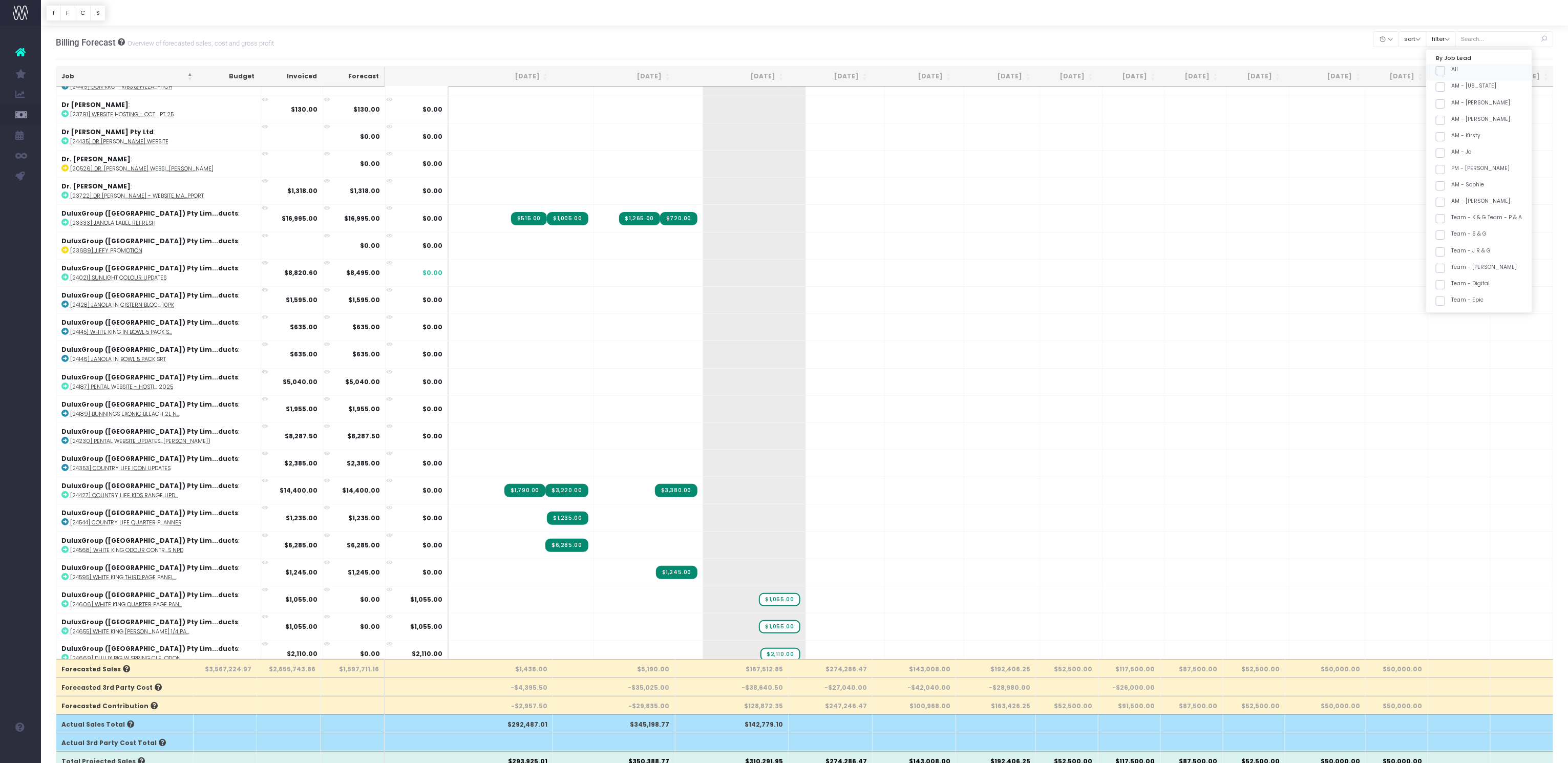
checkbox input "false"
click at [1445, 175] on span at bounding box center [1440, 175] width 9 height 9
click at [1452, 175] on input "Team - [PERSON_NAME]" at bounding box center [1455, 173] width 7 height 7
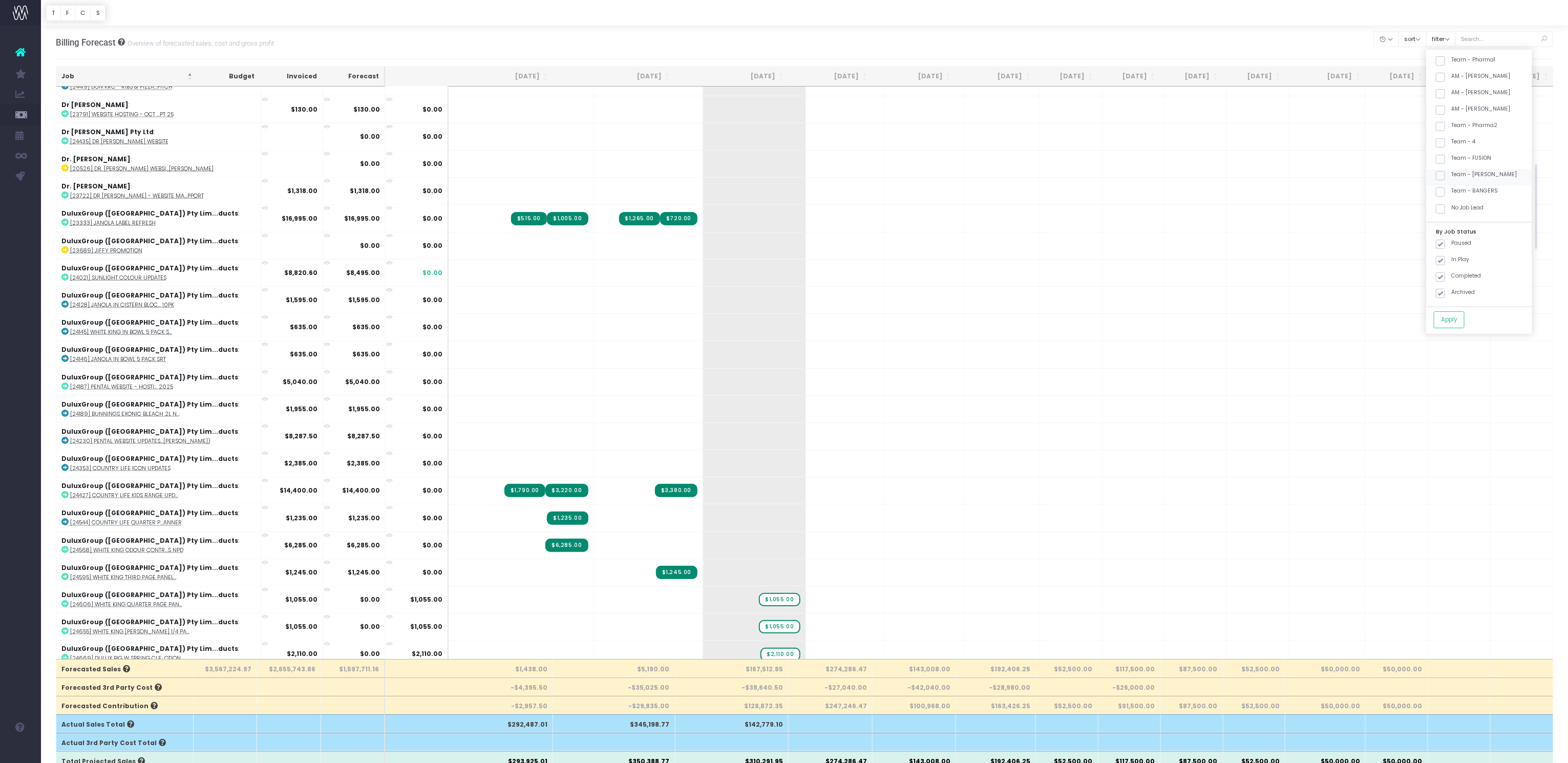
checkbox input "true"
click at [1458, 317] on button "Apply" at bounding box center [1448, 320] width 31 height 17
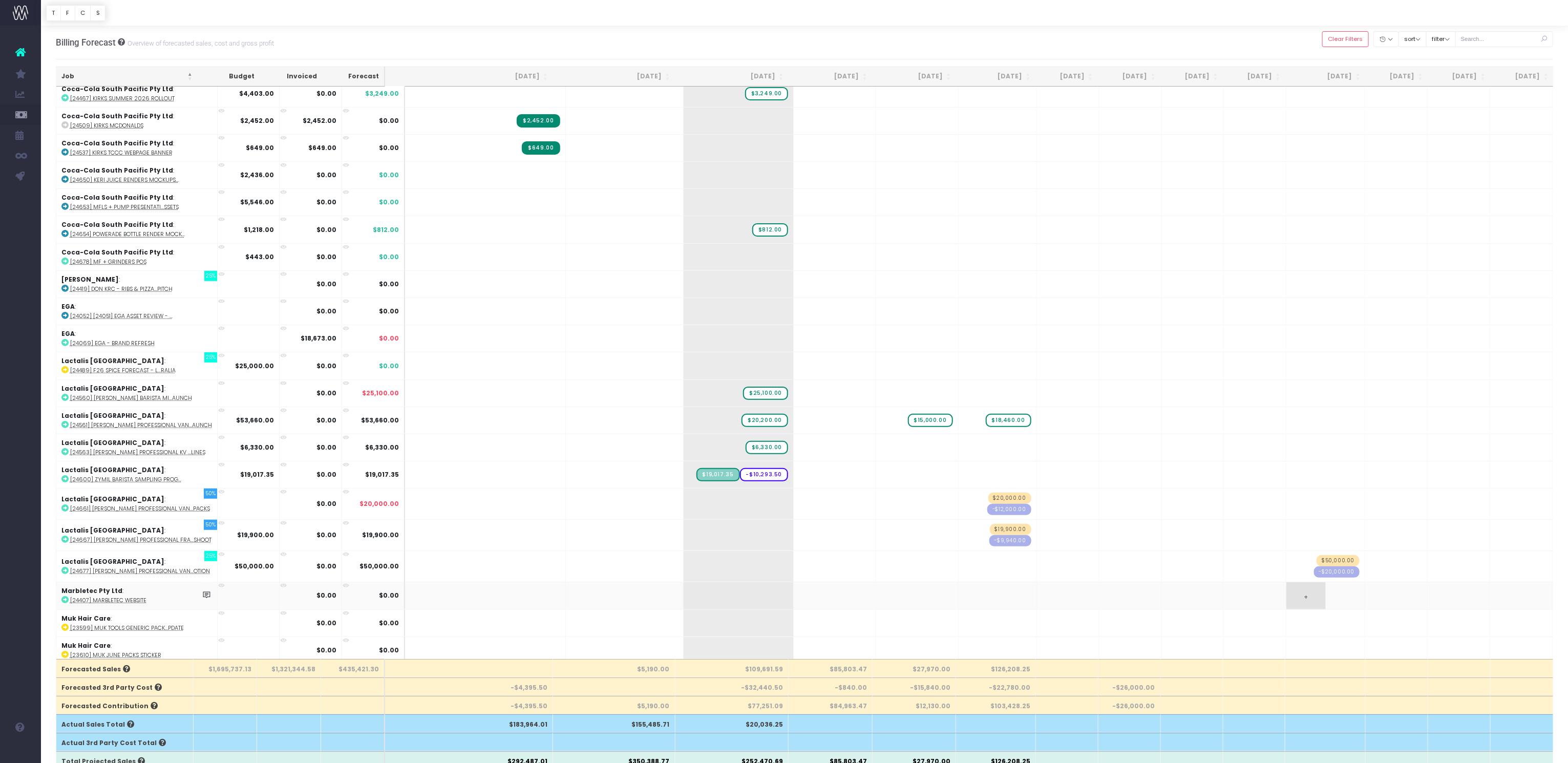
scroll to position [0, 0]
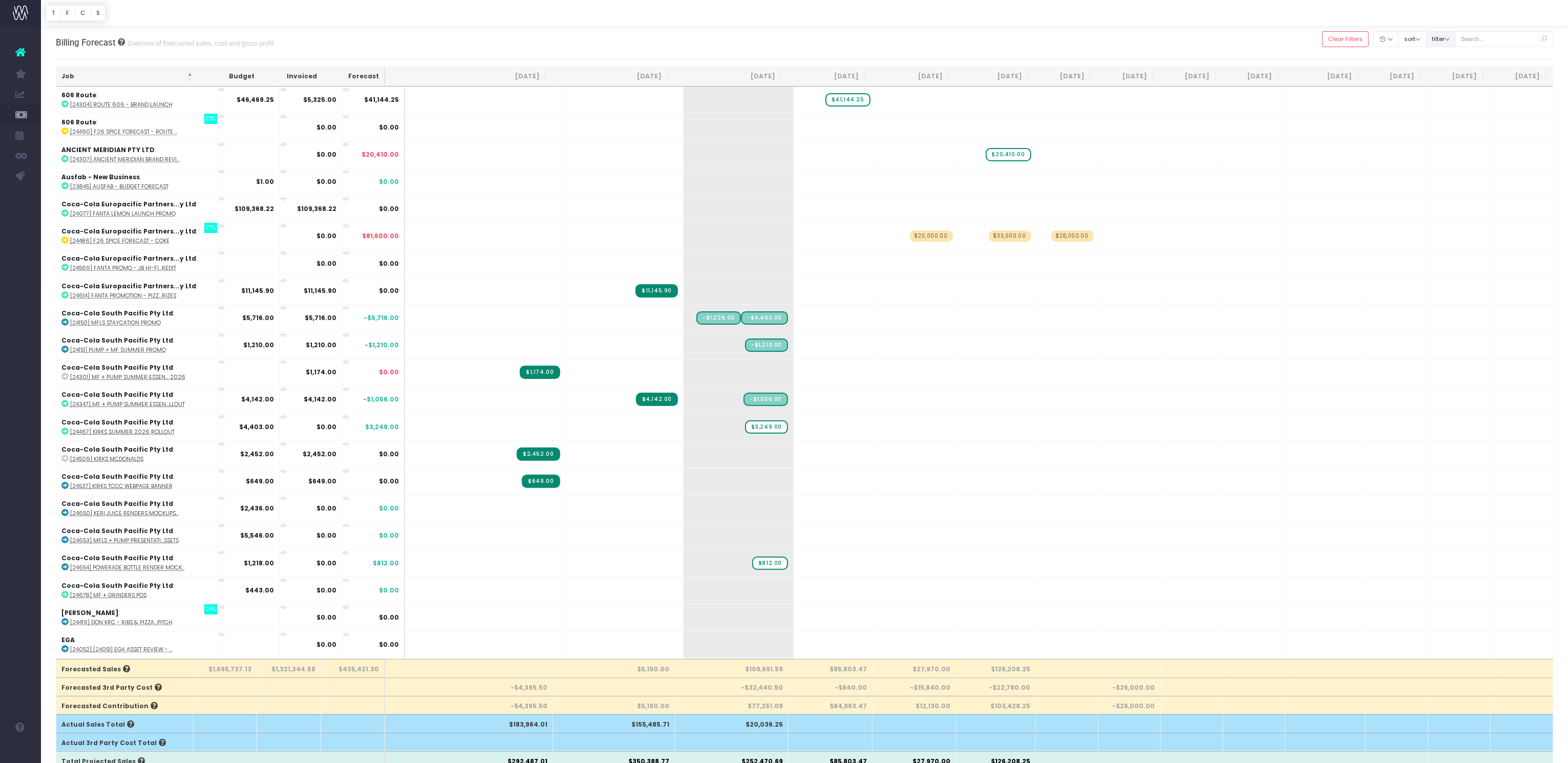
click at [1455, 40] on button "filter" at bounding box center [1441, 39] width 30 height 16
click at [1445, 162] on span at bounding box center [1440, 159] width 9 height 9
click at [1452, 162] on input "Team - FUSION" at bounding box center [1455, 159] width 7 height 7
checkbox input "true"
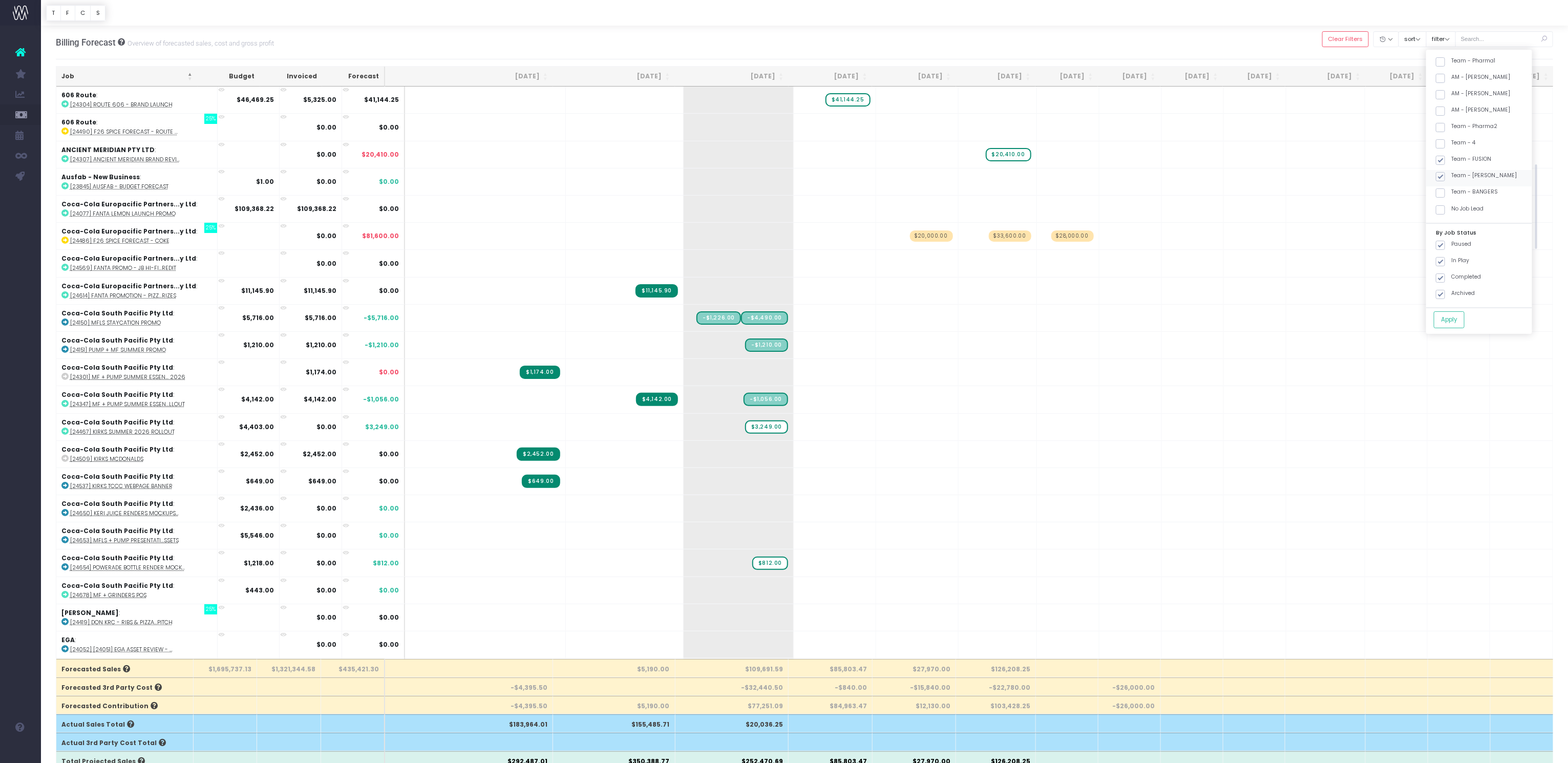
click at [1445, 175] on span at bounding box center [1440, 176] width 9 height 9
click at [1452, 175] on input "Team - [PERSON_NAME]" at bounding box center [1455, 175] width 7 height 7
checkbox input "false"
click at [1459, 321] on button "Apply" at bounding box center [1448, 320] width 31 height 17
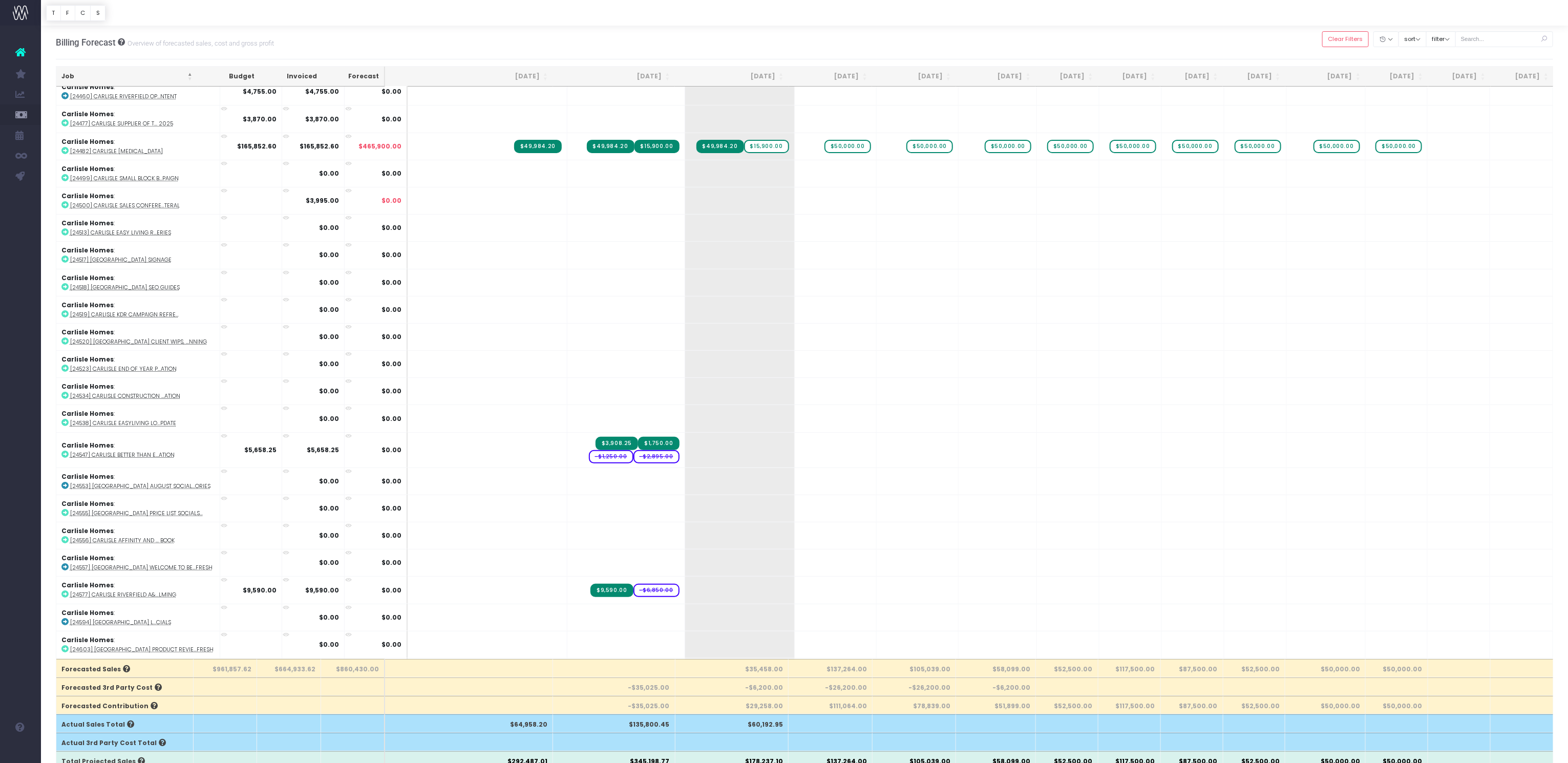
scroll to position [0, 0]
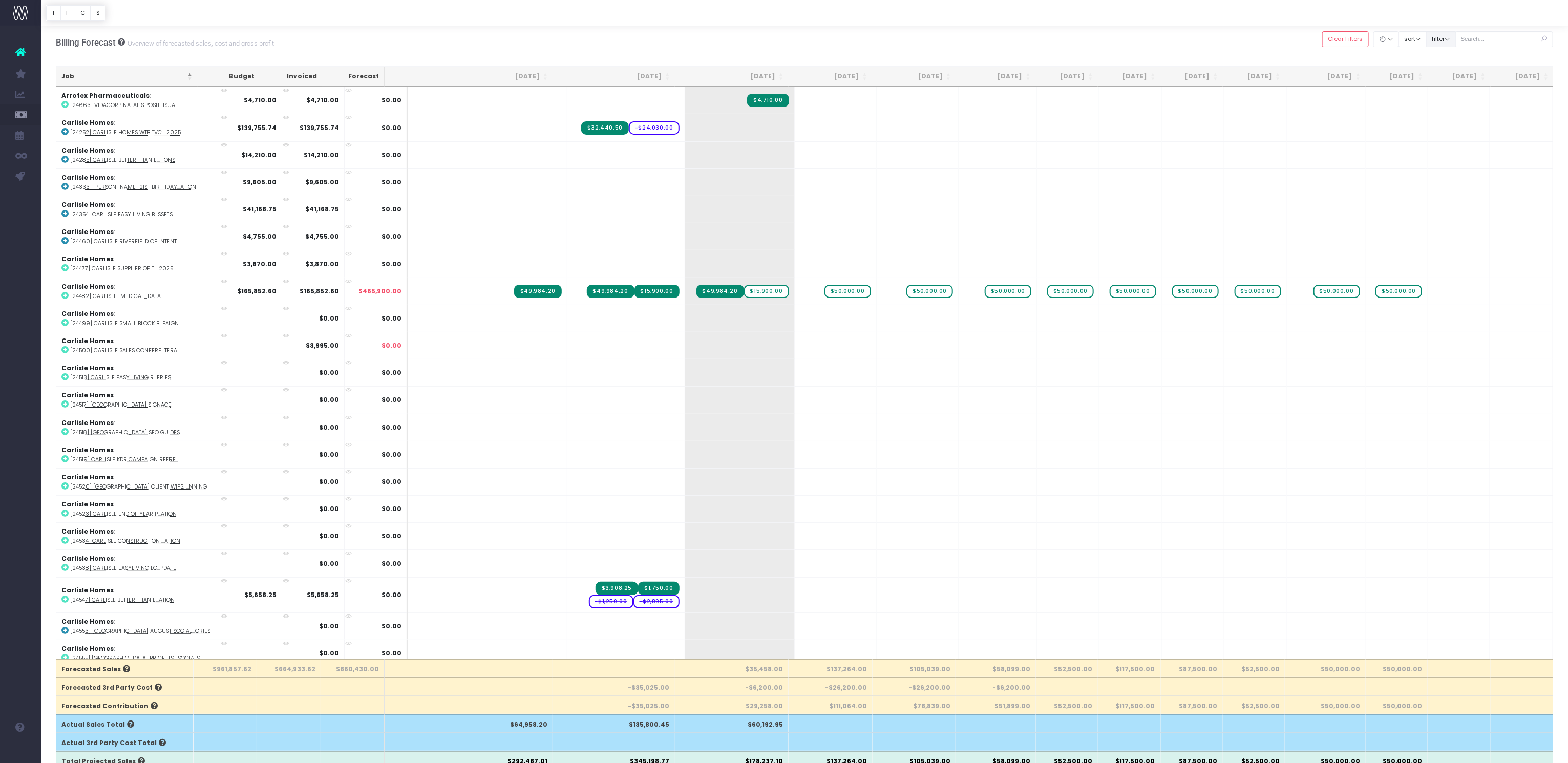
click at [1456, 38] on button "filter" at bounding box center [1441, 39] width 30 height 16
click at [1445, 156] on span at bounding box center [1440, 159] width 9 height 9
click at [1452, 156] on input "Team - FUSION" at bounding box center [1455, 159] width 7 height 7
checkbox input "false"
click at [1445, 189] on span at bounding box center [1440, 192] width 9 height 9
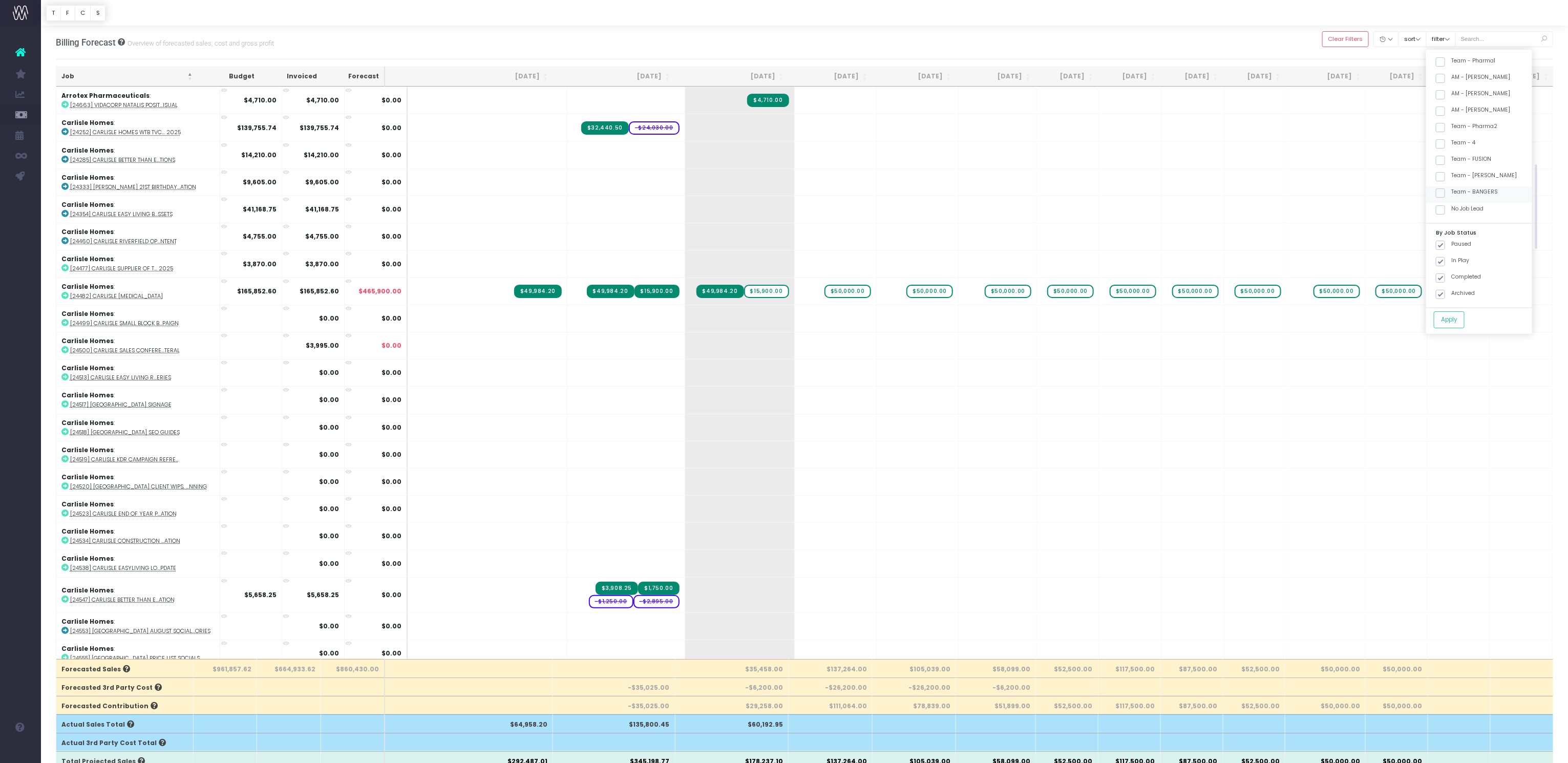
click at [1452, 189] on input "Team - BANGERS" at bounding box center [1455, 191] width 7 height 7
checkbox input "true"
click at [1461, 315] on button "Apply" at bounding box center [1448, 320] width 31 height 17
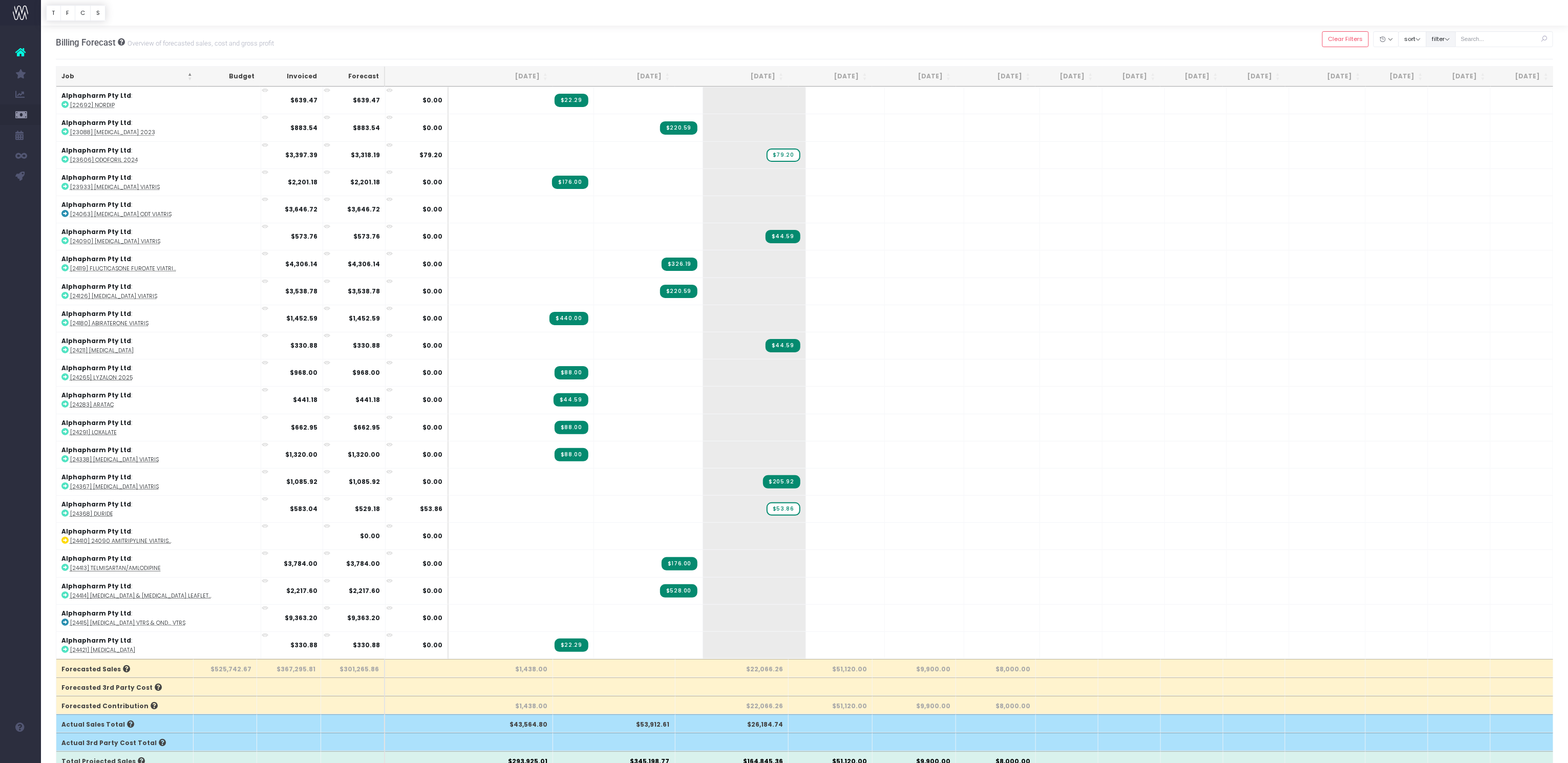
click at [1456, 40] on button "filter" at bounding box center [1441, 39] width 30 height 16
click at [1445, 57] on span at bounding box center [1440, 61] width 9 height 9
click at [1452, 57] on input "Team - Pharma1" at bounding box center [1455, 60] width 7 height 7
checkbox input "true"
click at [1458, 321] on button "Apply" at bounding box center [1448, 320] width 31 height 17
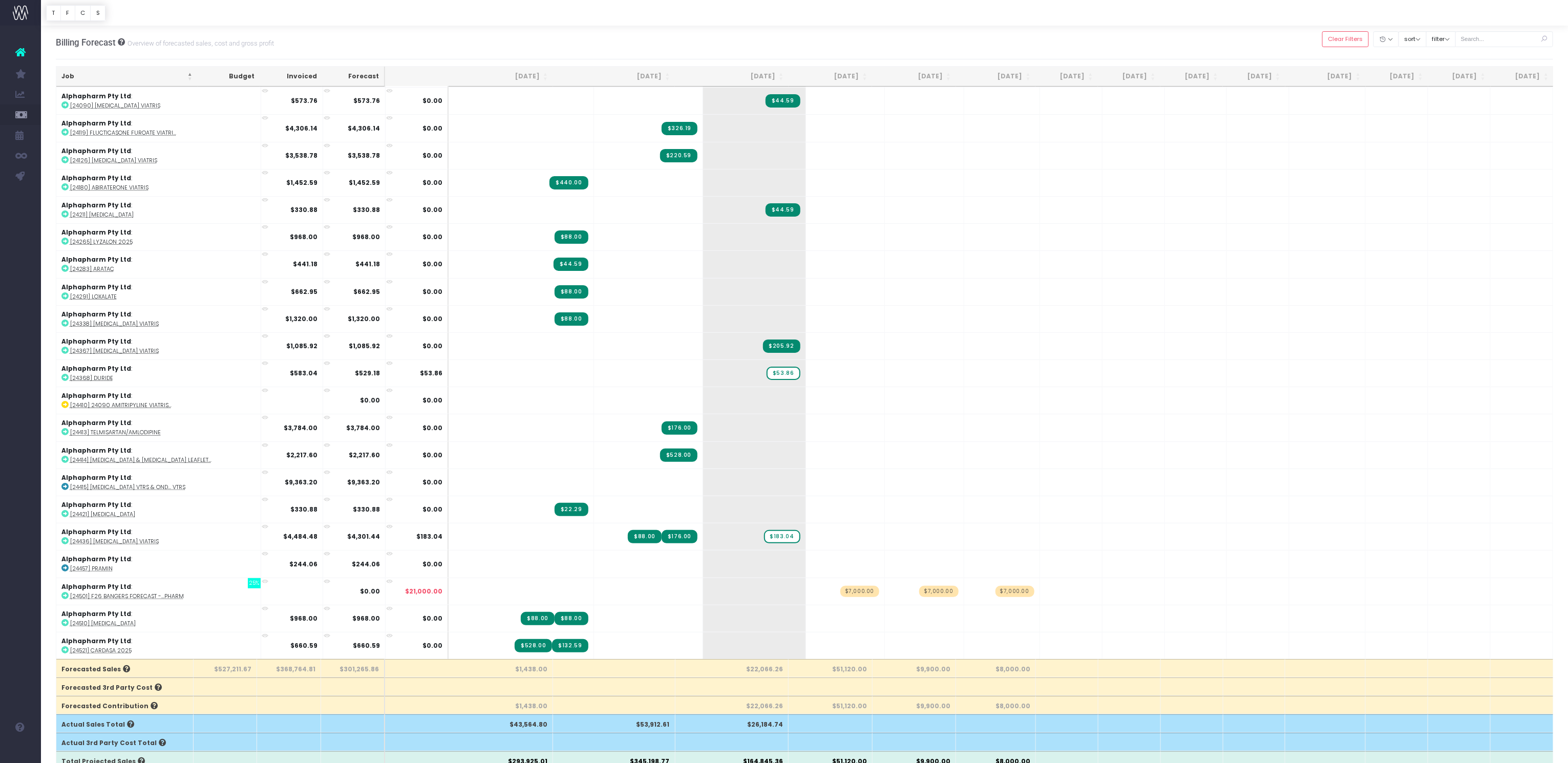
scroll to position [155, 0]
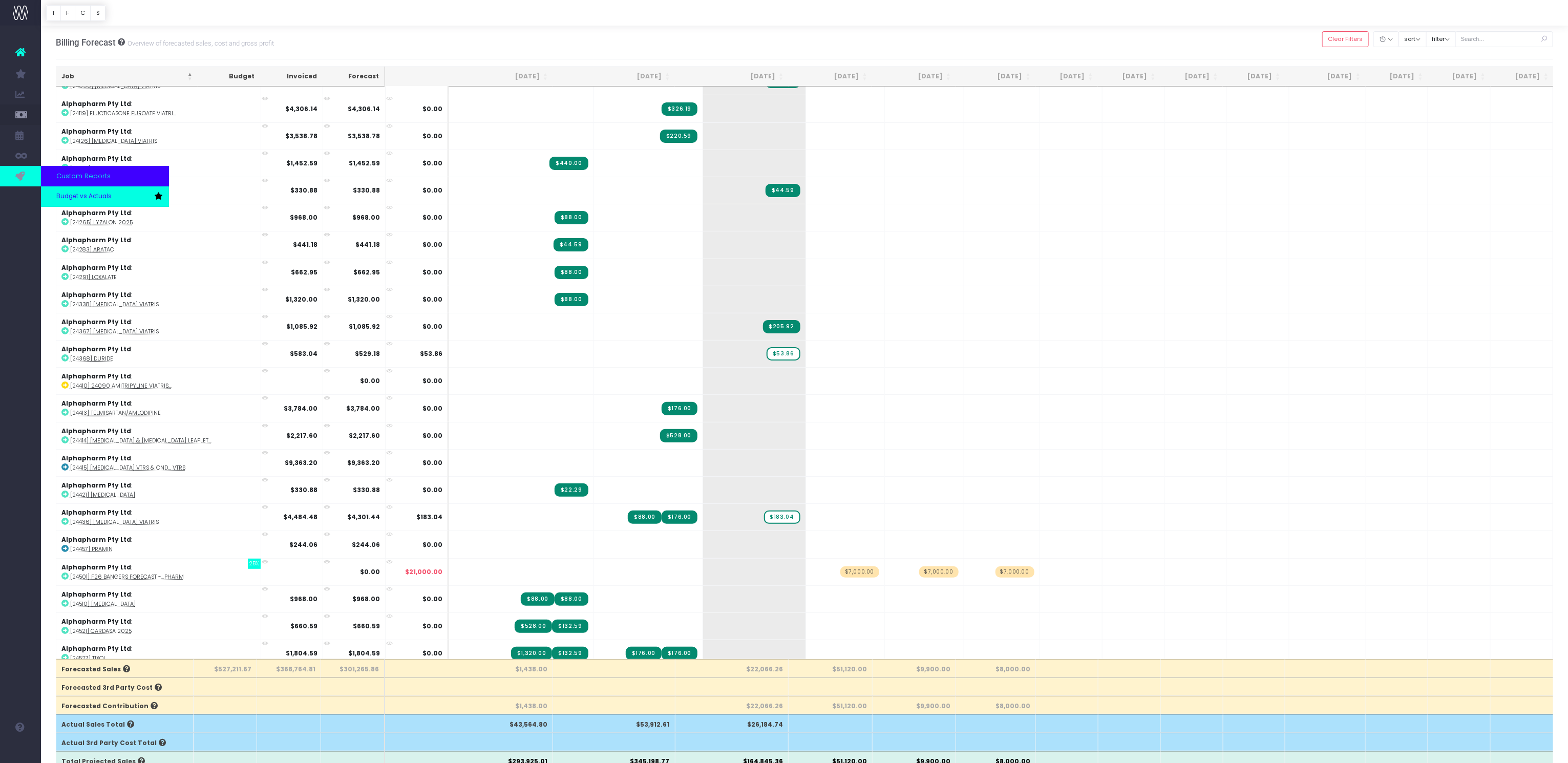
click at [81, 199] on span "Budget vs Actuals" at bounding box center [83, 196] width 55 height 9
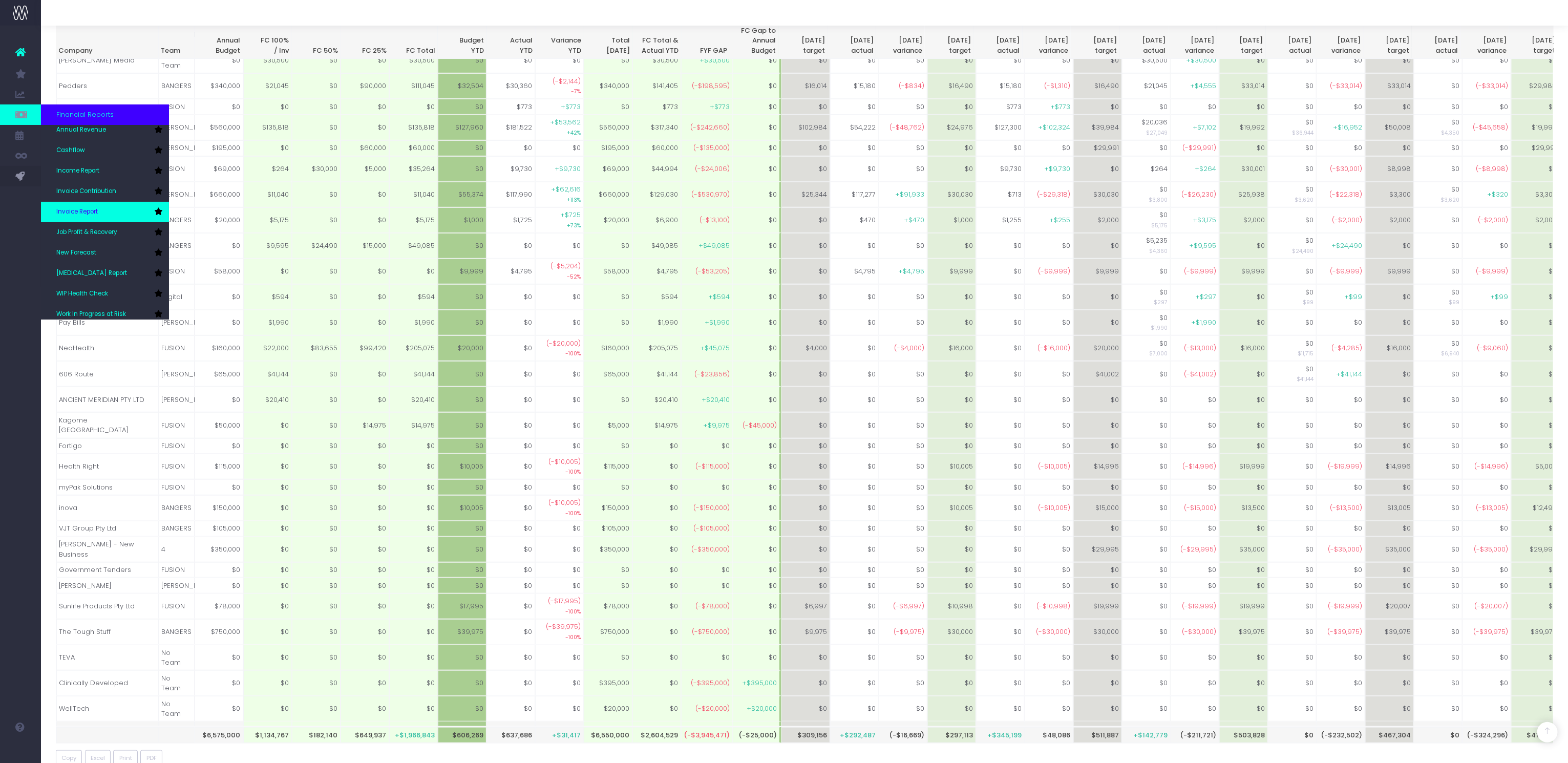
scroll to position [31, 0]
click at [92, 244] on span "New Forecast" at bounding box center [76, 247] width 40 height 9
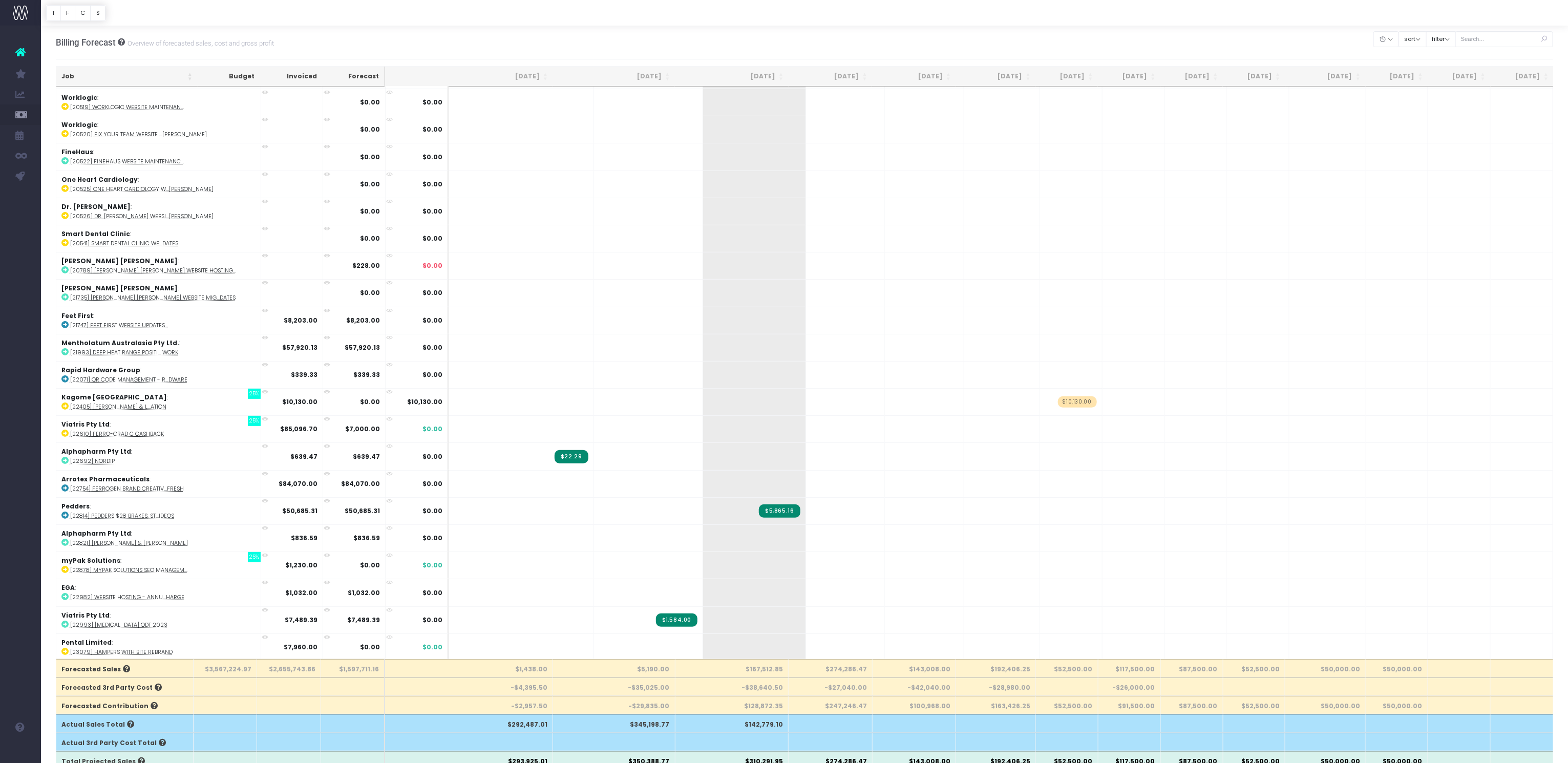
scroll to position [129, 0]
